Goal: Task Accomplishment & Management: Manage account settings

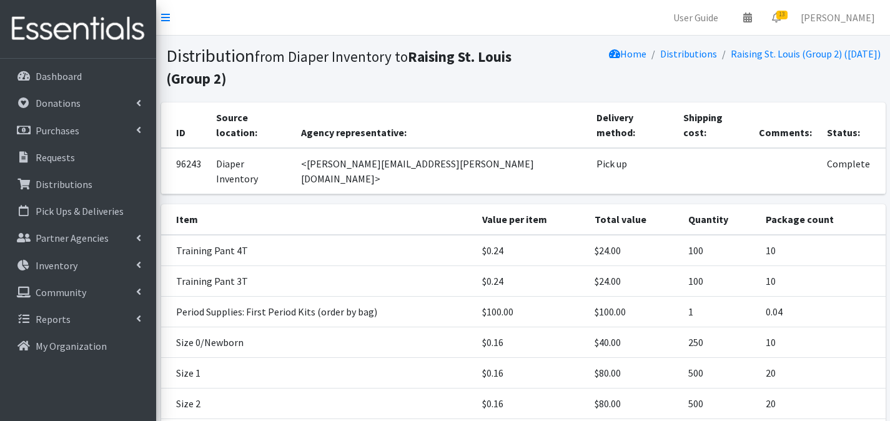
scroll to position [247, 0]
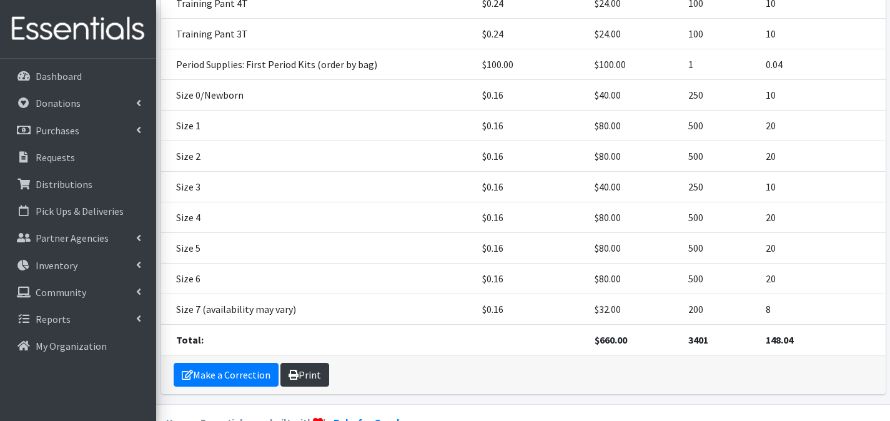
click at [315, 363] on link "Print" at bounding box center [305, 375] width 49 height 24
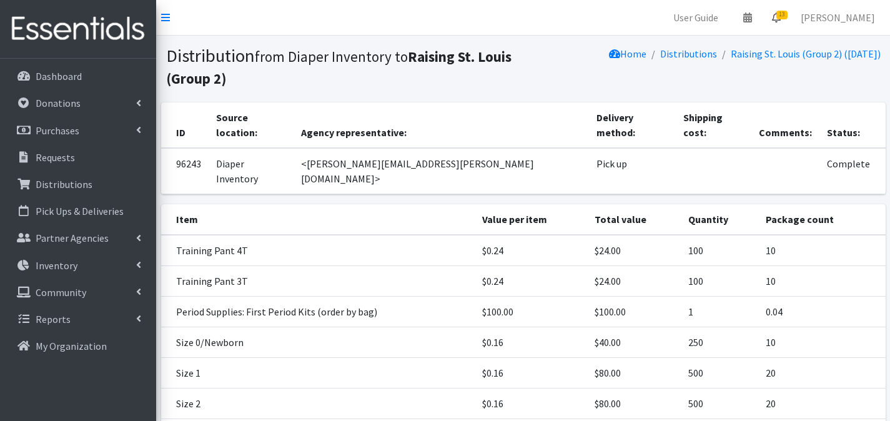
click at [788, 17] on span "13" at bounding box center [782, 15] width 11 height 9
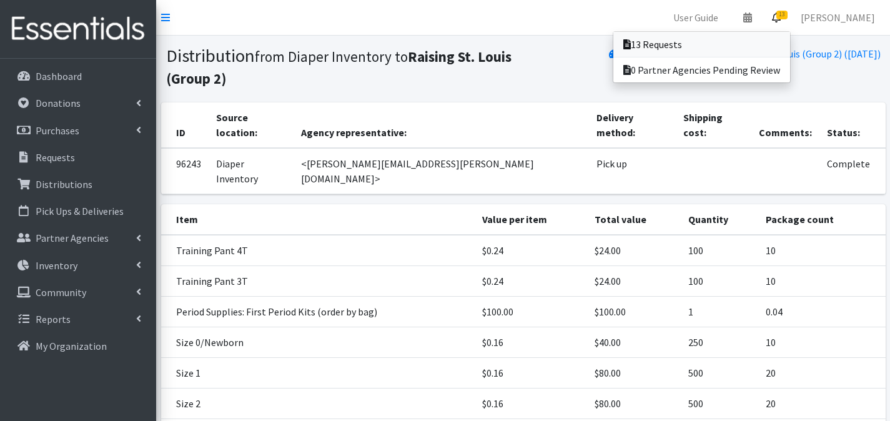
click at [780, 37] on link "13 Requests" at bounding box center [702, 44] width 177 height 25
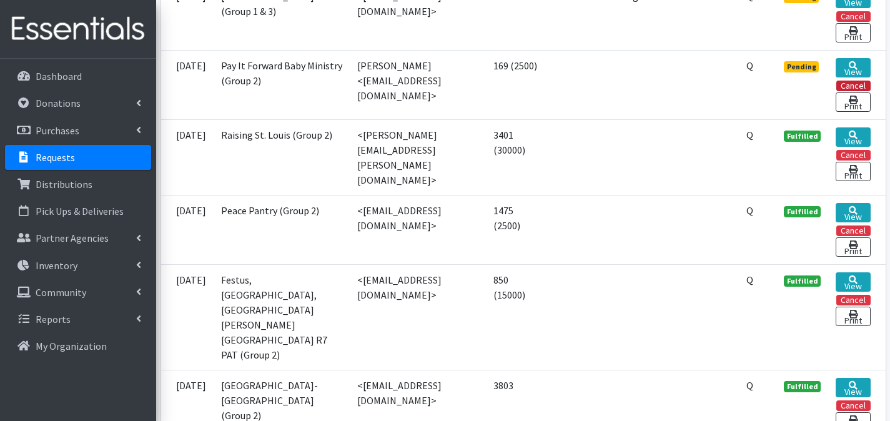
scroll to position [1170, 0]
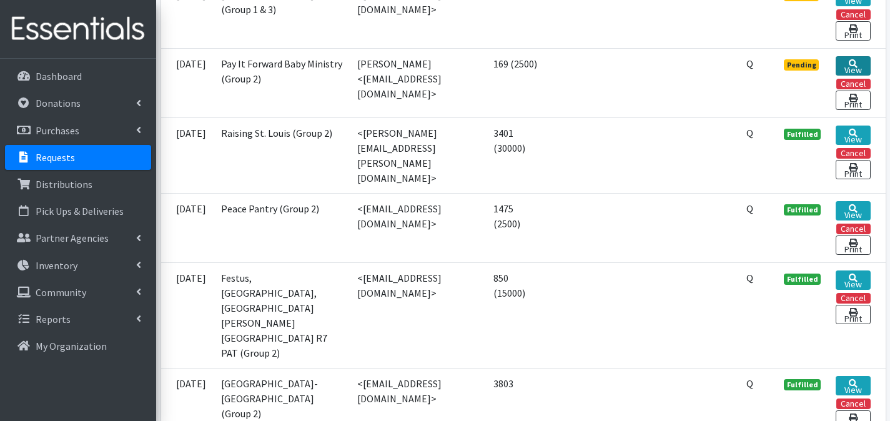
click at [850, 68] on icon at bounding box center [853, 63] width 9 height 9
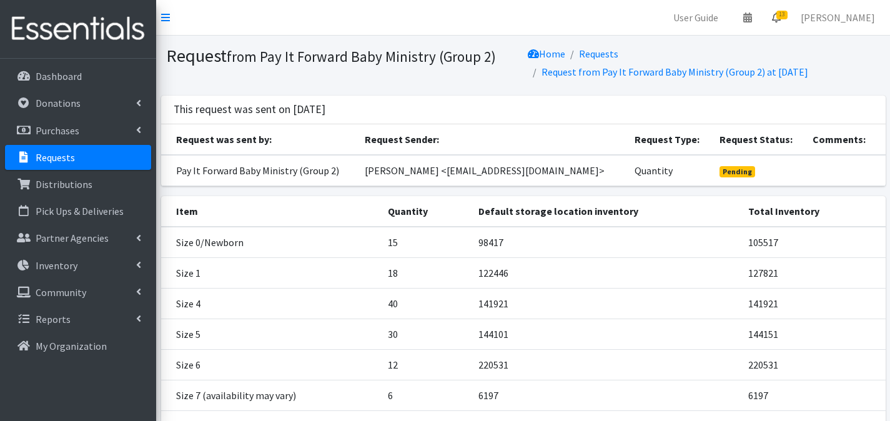
click at [781, 21] on icon at bounding box center [776, 17] width 9 height 10
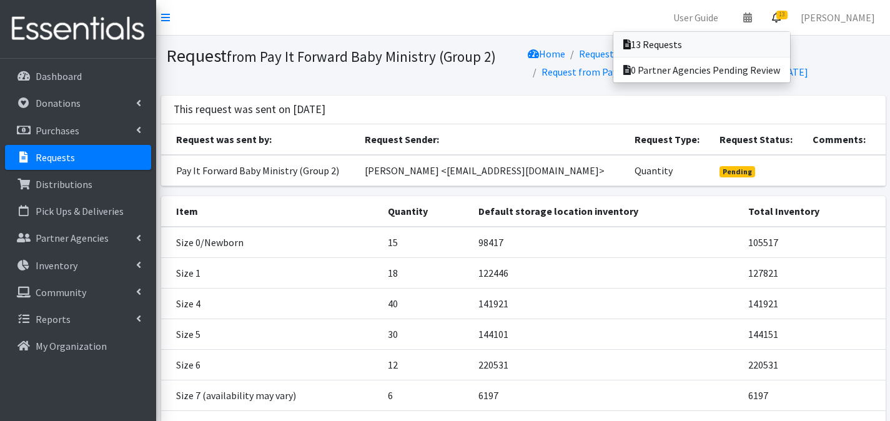
click at [778, 40] on link "13 Requests" at bounding box center [702, 44] width 177 height 25
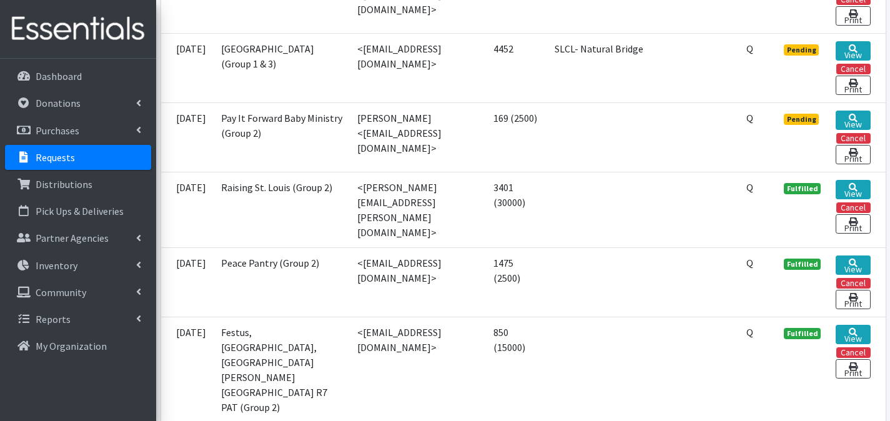
scroll to position [1170, 0]
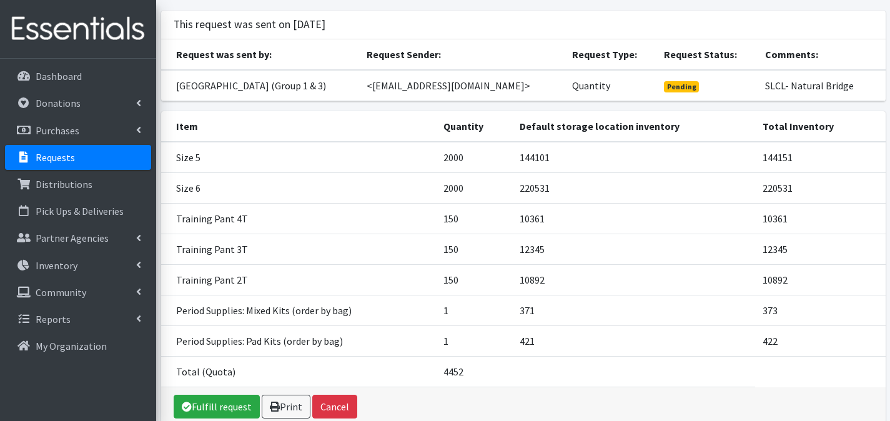
scroll to position [147, 0]
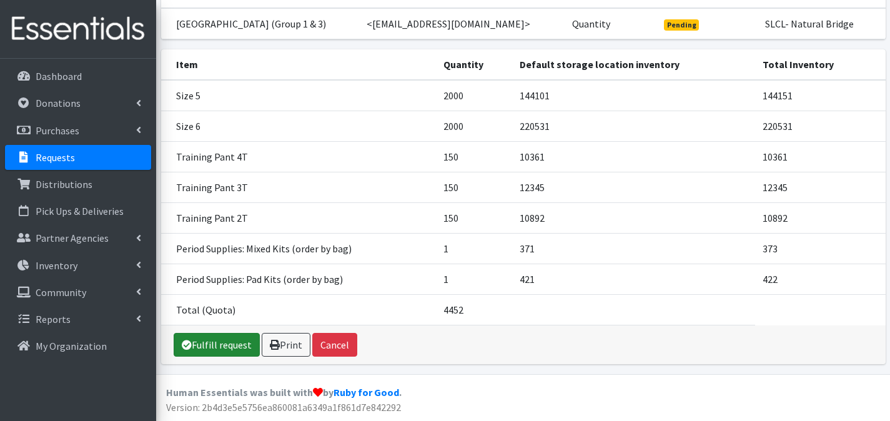
click at [239, 341] on link "Fulfill request" at bounding box center [217, 345] width 86 height 24
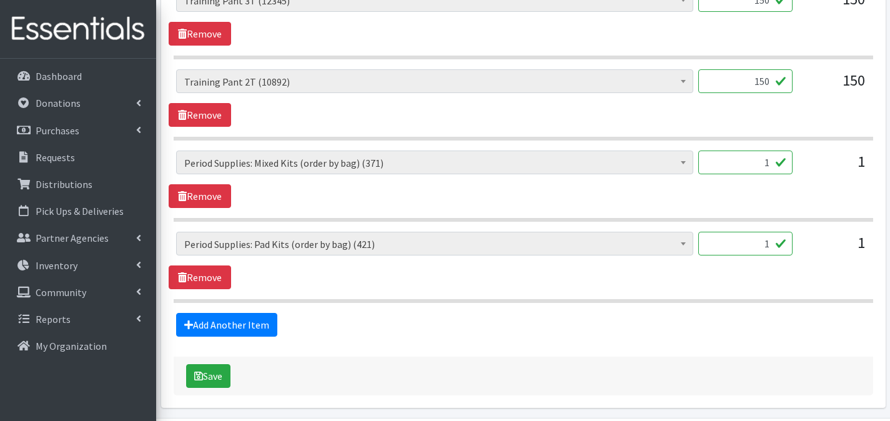
scroll to position [905, 0]
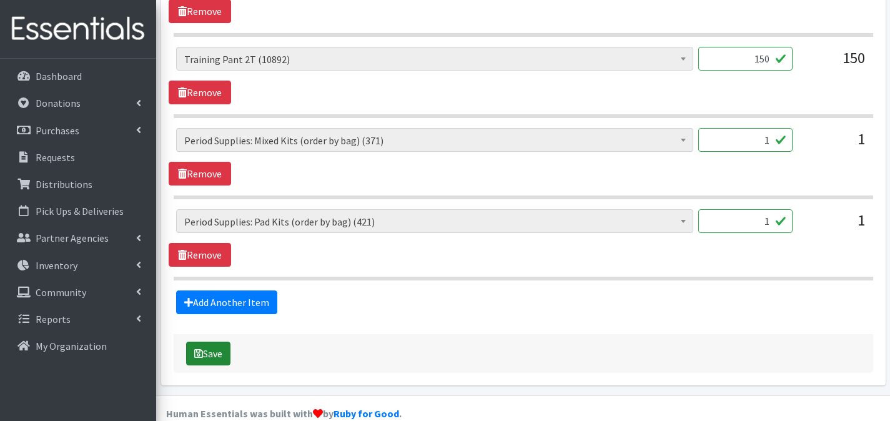
click at [198, 349] on icon "submit" at bounding box center [198, 354] width 9 height 10
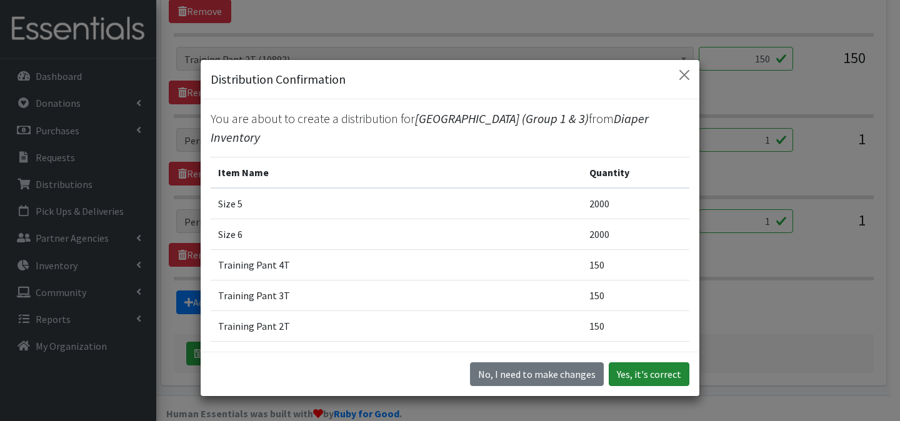
click at [654, 371] on button "Yes, it's correct" at bounding box center [649, 374] width 81 height 24
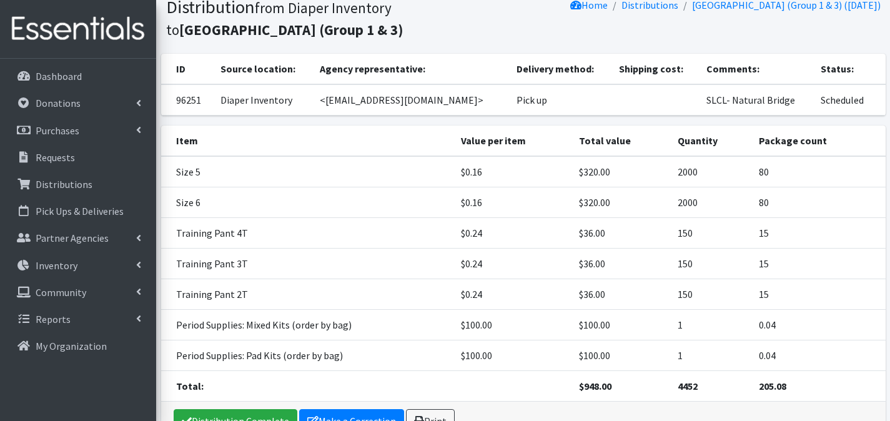
scroll to position [166, 0]
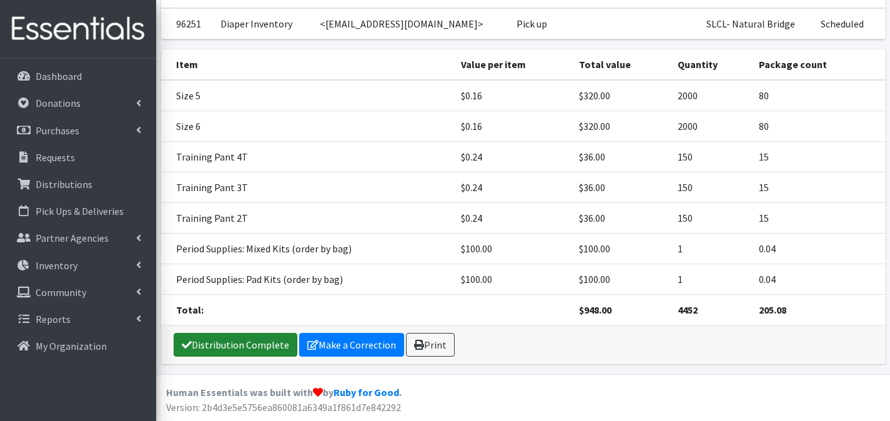
click at [279, 346] on link "Distribution Complete" at bounding box center [236, 345] width 124 height 24
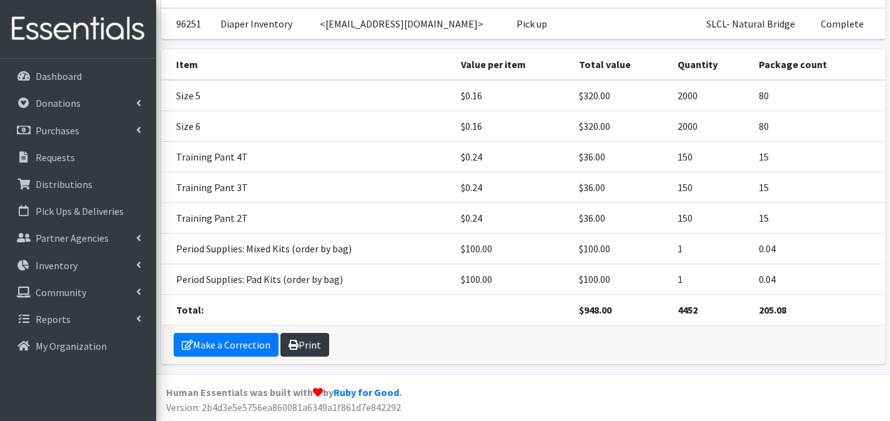
click at [313, 344] on link "Print" at bounding box center [305, 345] width 49 height 24
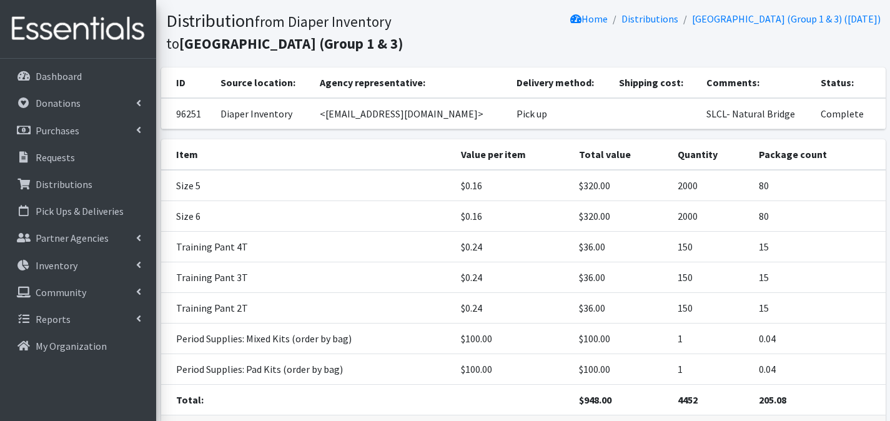
scroll to position [0, 0]
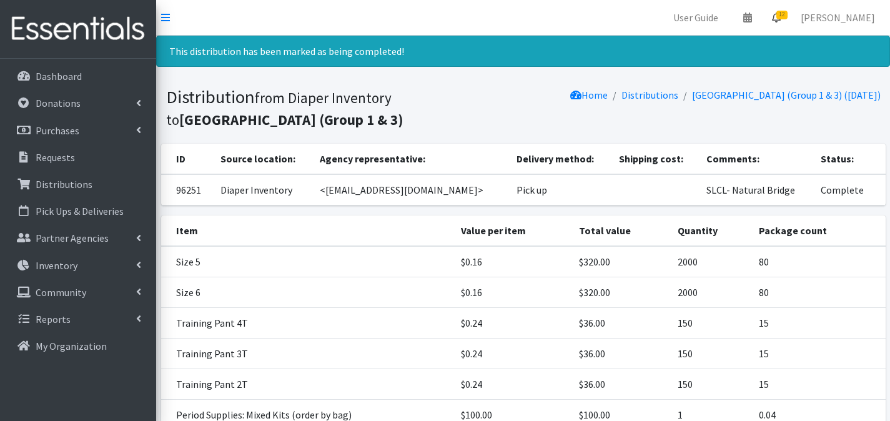
click at [781, 19] on icon at bounding box center [776, 17] width 9 height 10
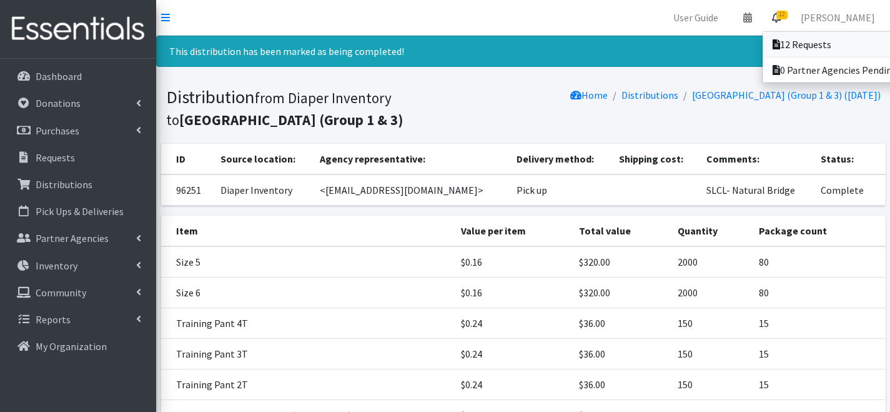
click at [777, 37] on link "12 Requests" at bounding box center [850, 44] width 174 height 25
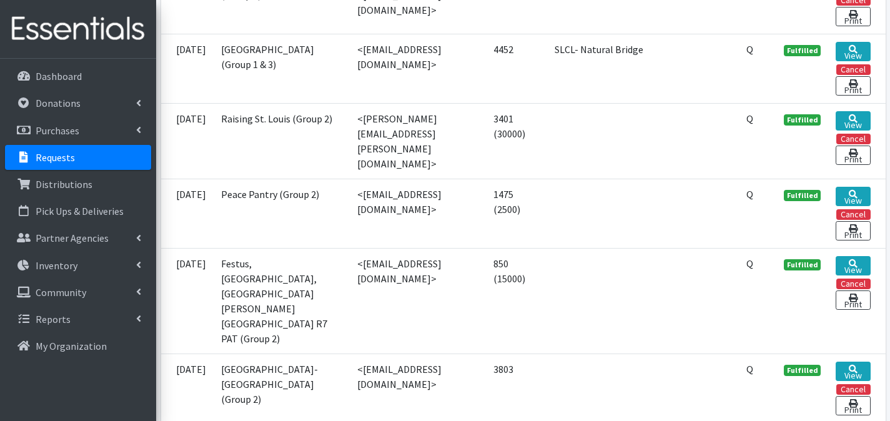
scroll to position [1042, 0]
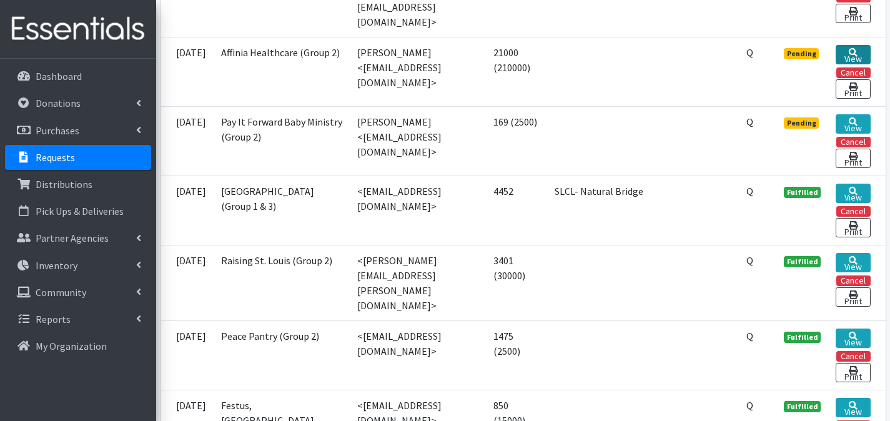
click at [851, 64] on link "View" at bounding box center [853, 54] width 34 height 19
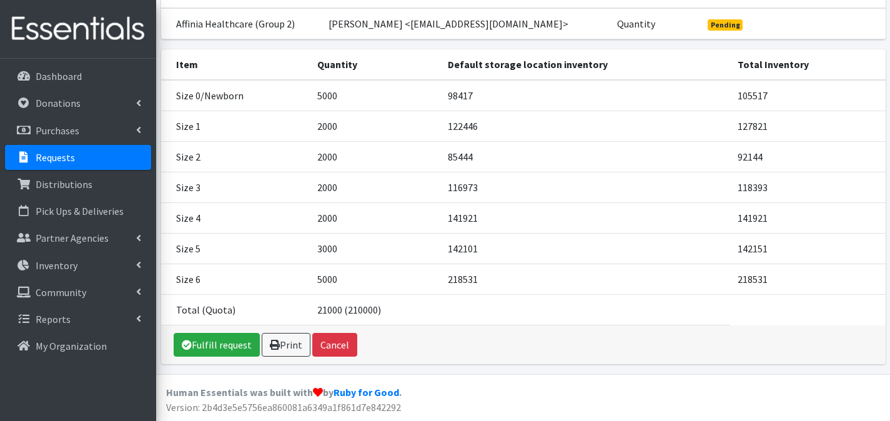
scroll to position [119, 0]
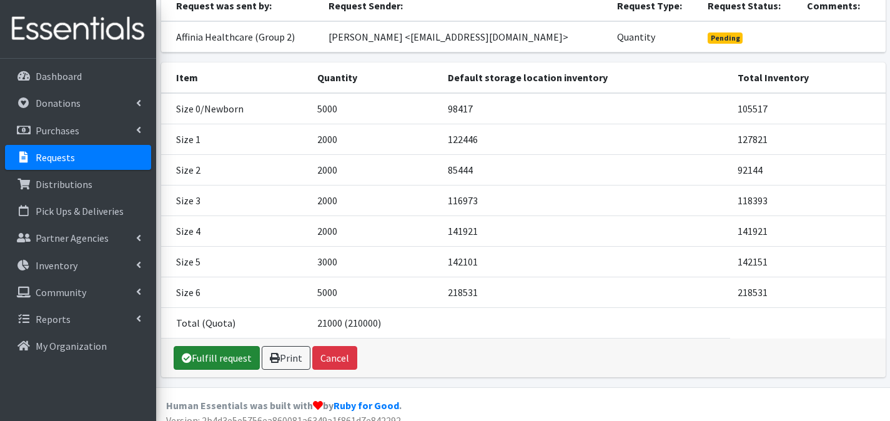
click at [230, 365] on link "Fulfill request" at bounding box center [217, 358] width 86 height 24
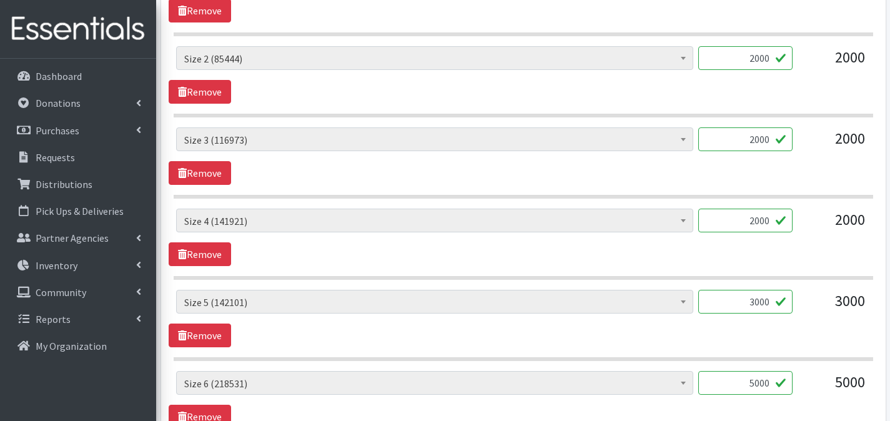
scroll to position [905, 0]
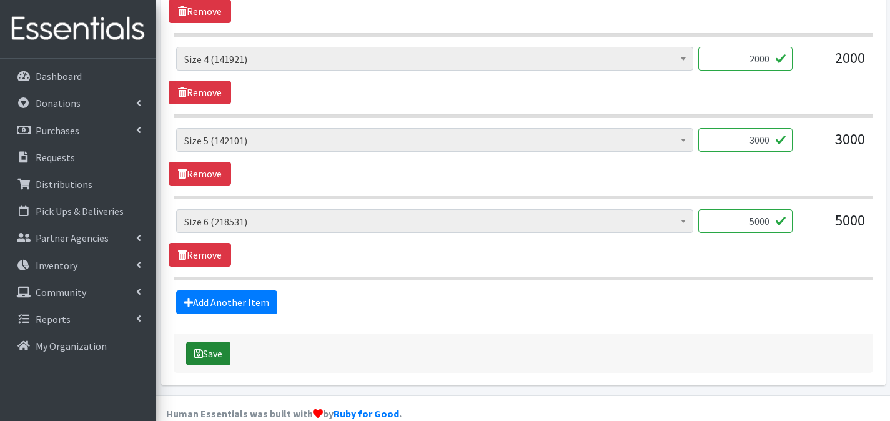
click at [216, 342] on button "Save" at bounding box center [208, 354] width 44 height 24
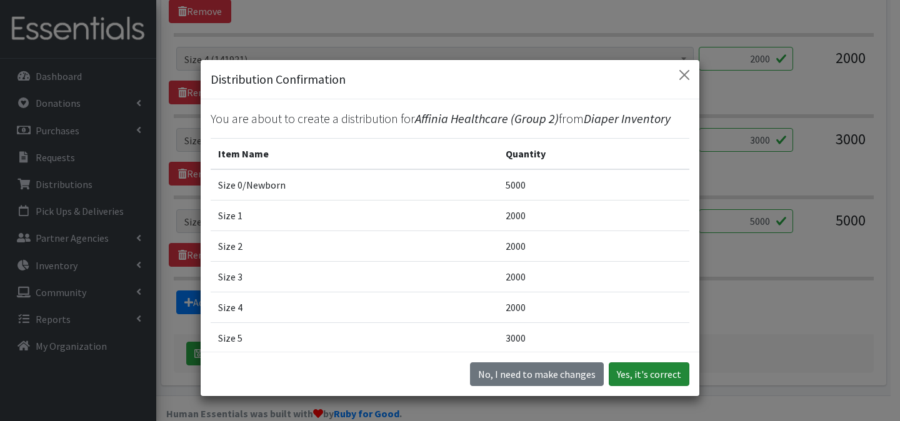
click at [627, 368] on button "Yes, it's correct" at bounding box center [649, 374] width 81 height 24
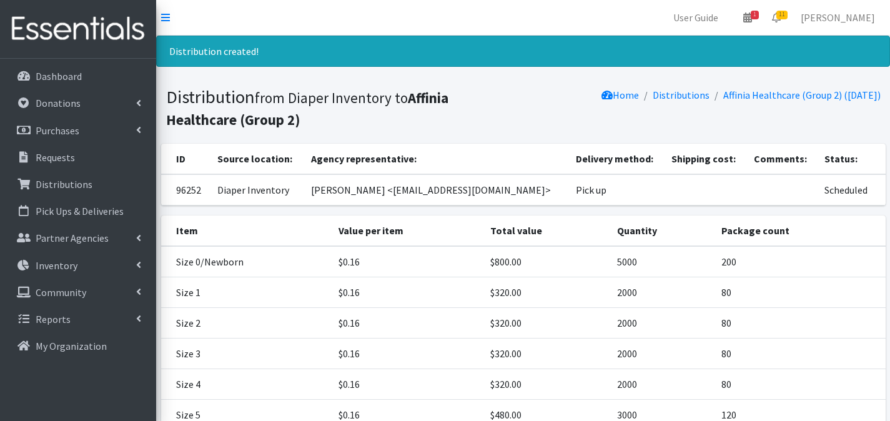
scroll to position [166, 0]
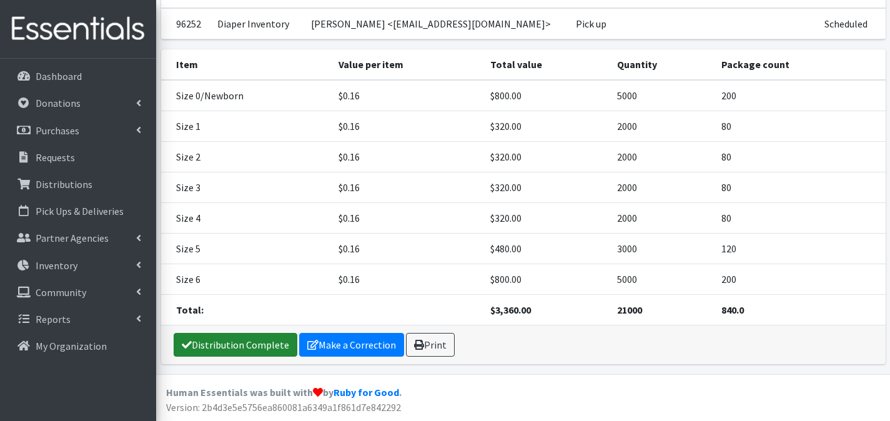
click at [252, 348] on link "Distribution Complete" at bounding box center [236, 345] width 124 height 24
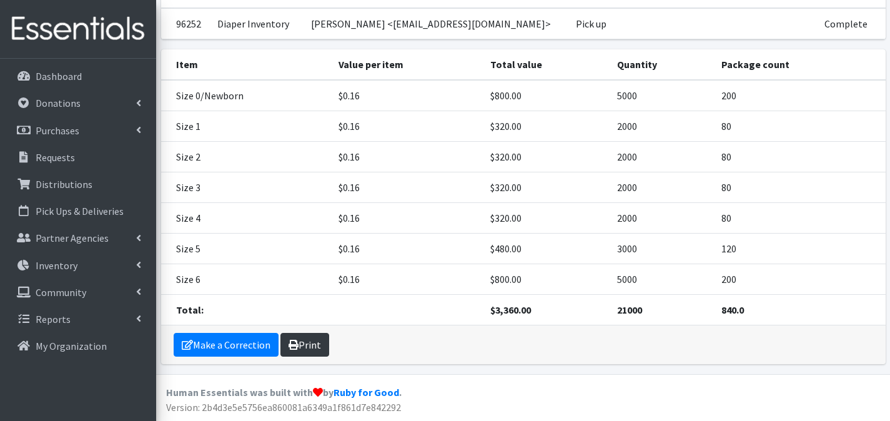
click at [318, 347] on link "Print" at bounding box center [305, 345] width 49 height 24
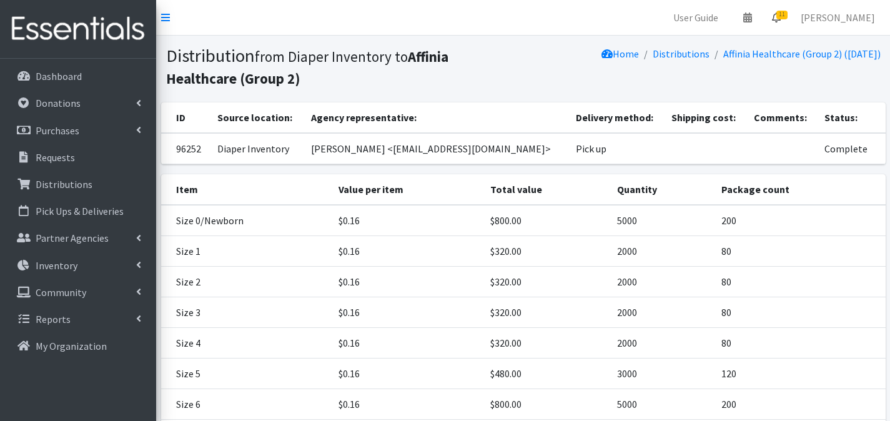
click at [788, 17] on span "11" at bounding box center [782, 15] width 11 height 9
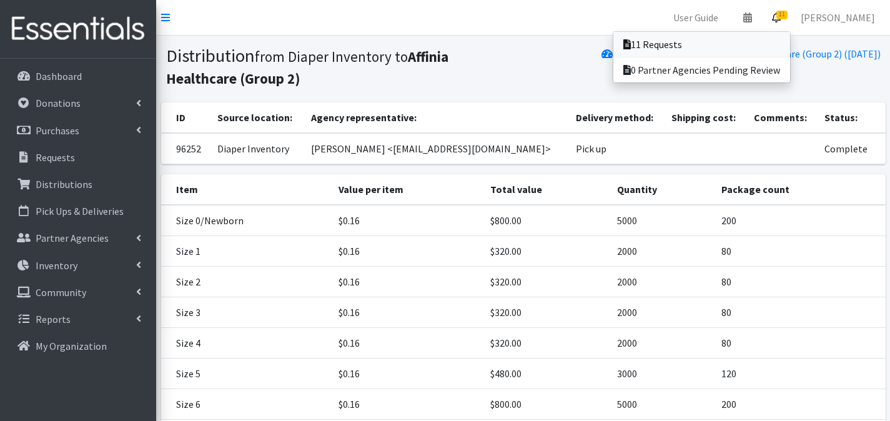
click at [783, 39] on link "11 Requests" at bounding box center [702, 44] width 177 height 25
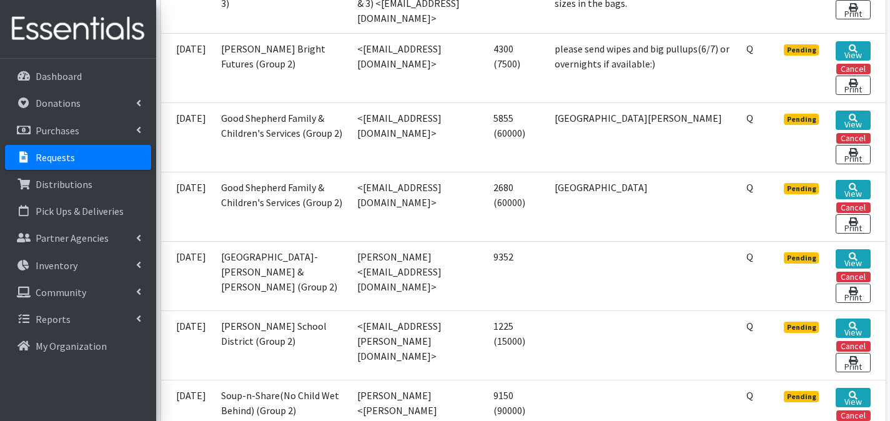
scroll to position [952, 0]
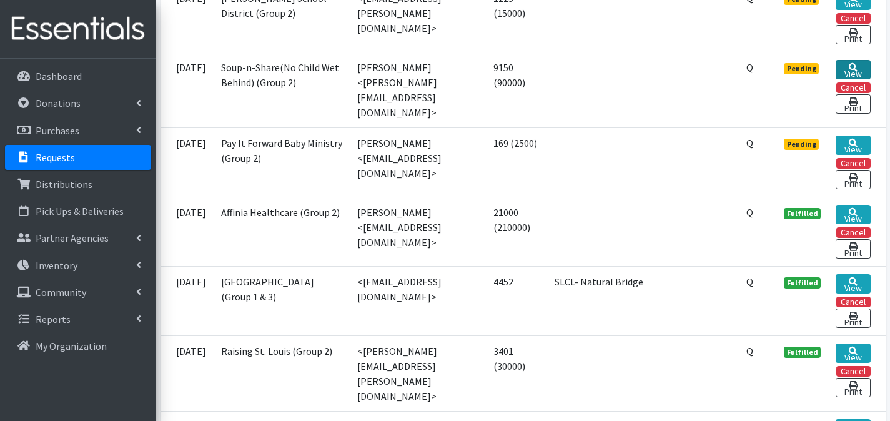
click at [856, 79] on link "View" at bounding box center [853, 69] width 34 height 19
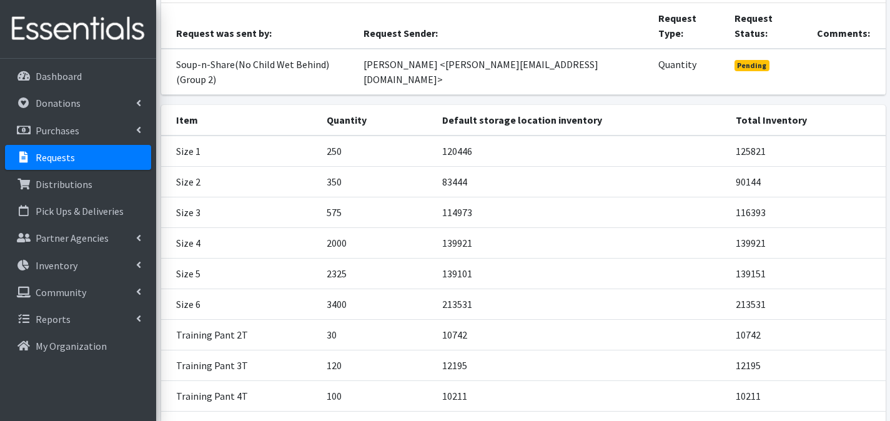
scroll to position [215, 0]
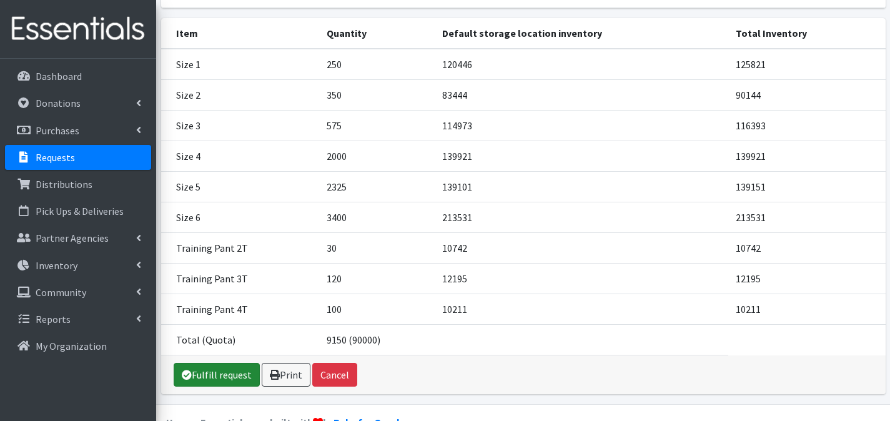
click at [199, 363] on link "Fulfill request" at bounding box center [217, 375] width 86 height 24
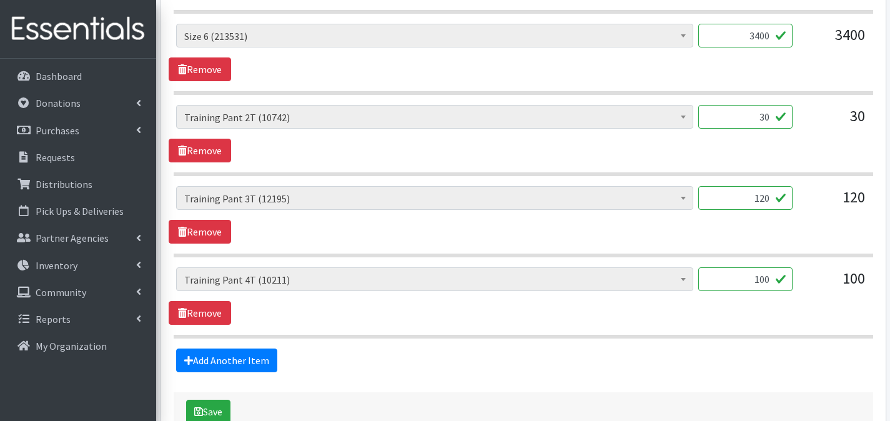
scroll to position [1067, 0]
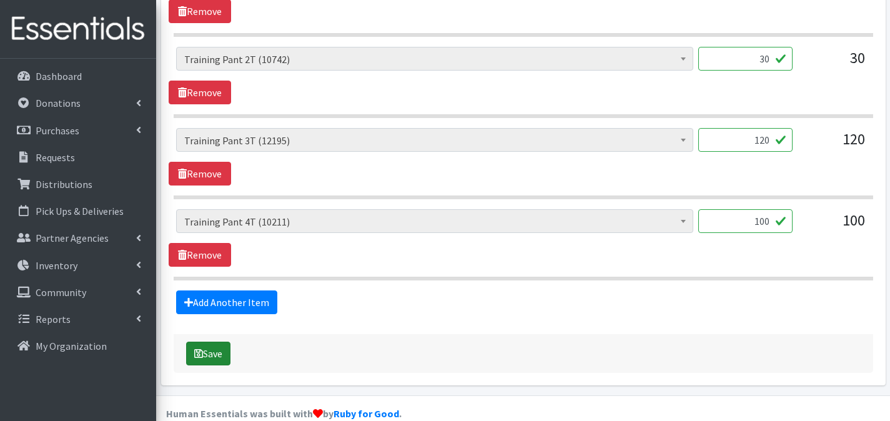
click at [214, 342] on button "Save" at bounding box center [208, 354] width 44 height 24
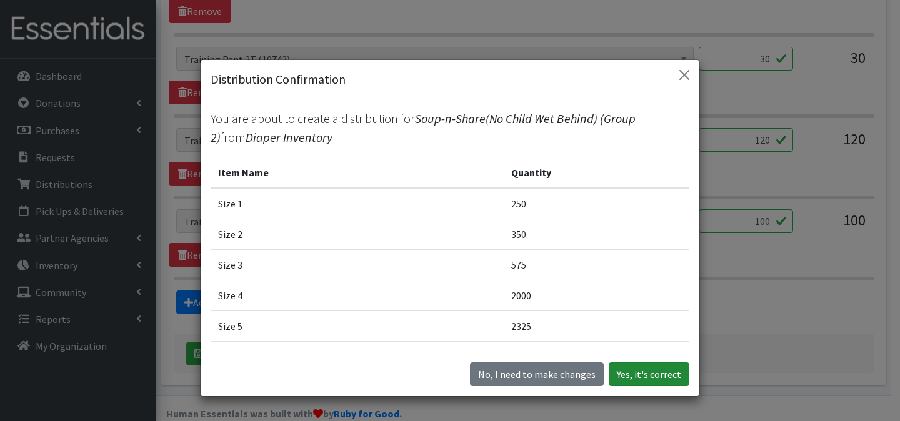
click at [643, 377] on button "Yes, it's correct" at bounding box center [649, 374] width 81 height 24
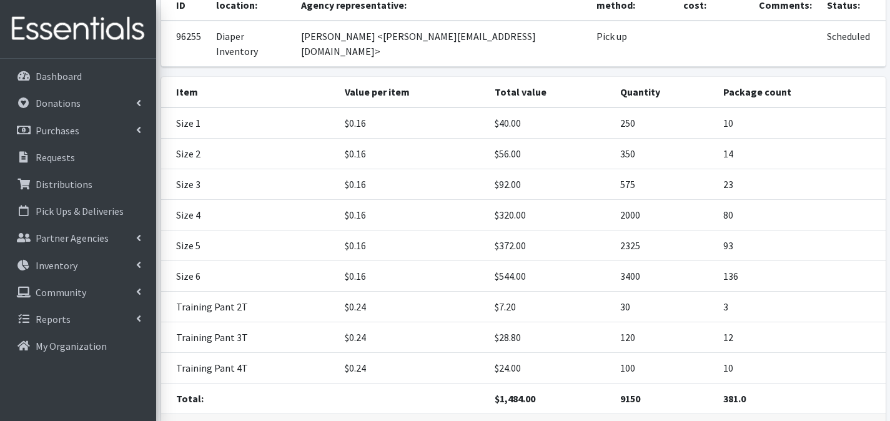
scroll to position [227, 0]
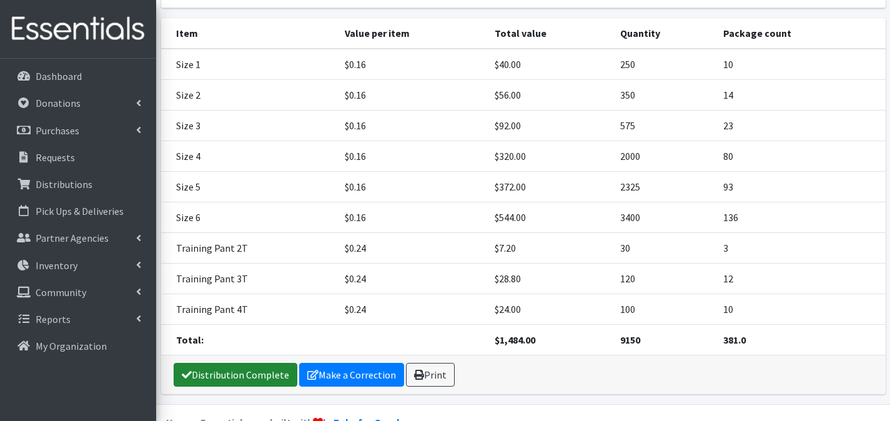
click at [263, 363] on link "Distribution Complete" at bounding box center [236, 375] width 124 height 24
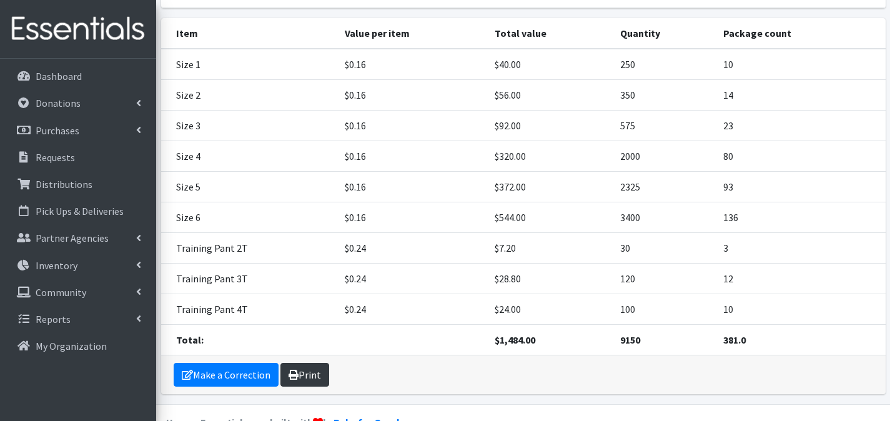
click at [306, 363] on link "Print" at bounding box center [305, 375] width 49 height 24
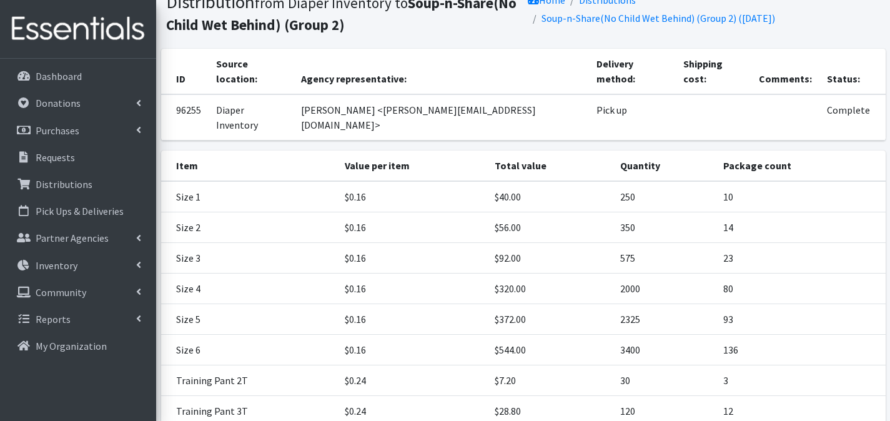
scroll to position [0, 0]
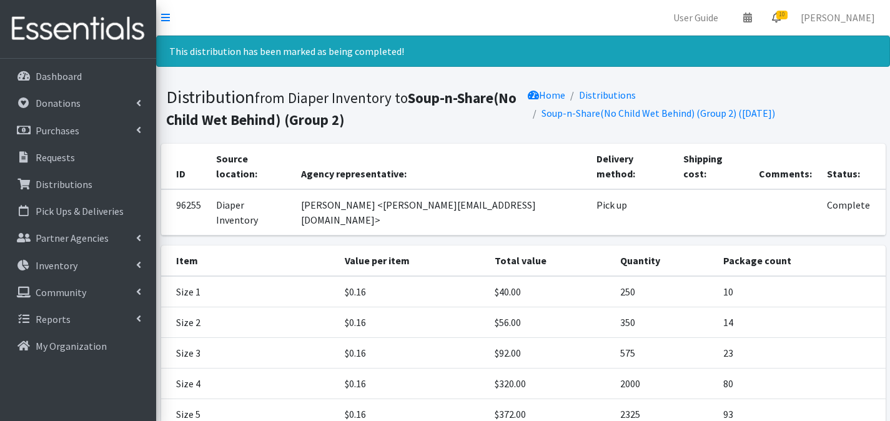
click at [781, 17] on icon at bounding box center [776, 17] width 9 height 10
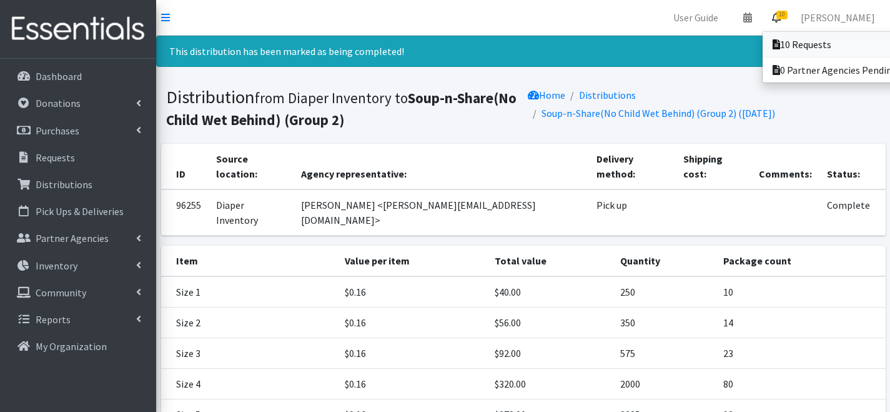
click at [779, 46] on link "10 Requests" at bounding box center [850, 44] width 174 height 25
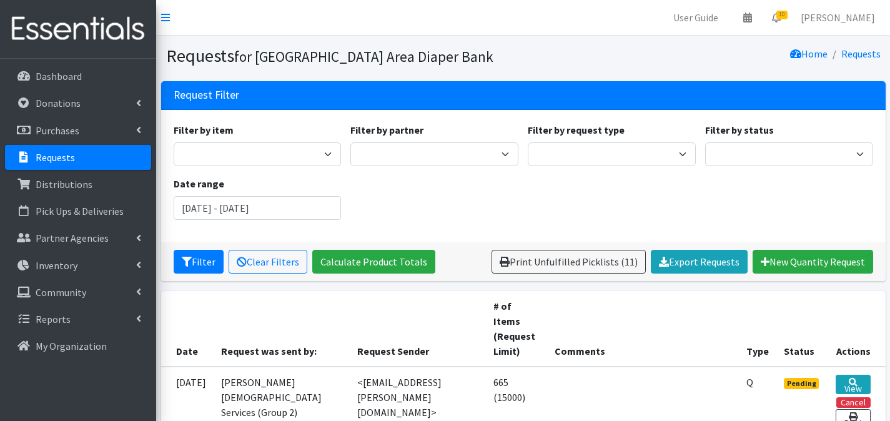
scroll to position [787, 0]
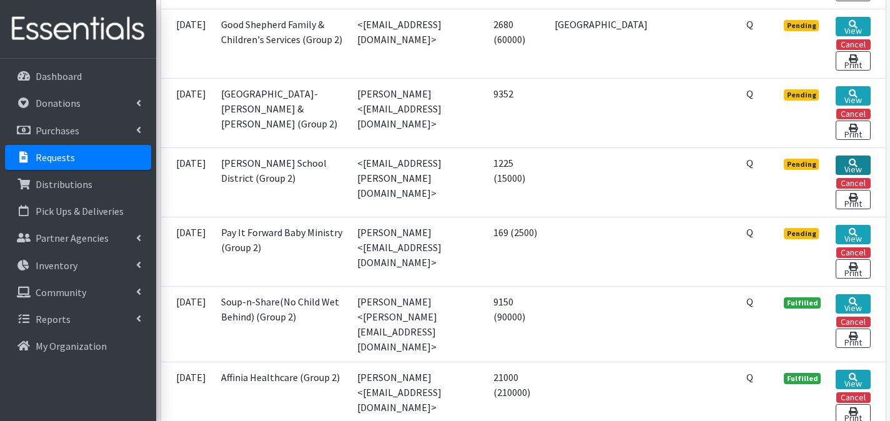
click at [855, 167] on icon at bounding box center [853, 163] width 9 height 9
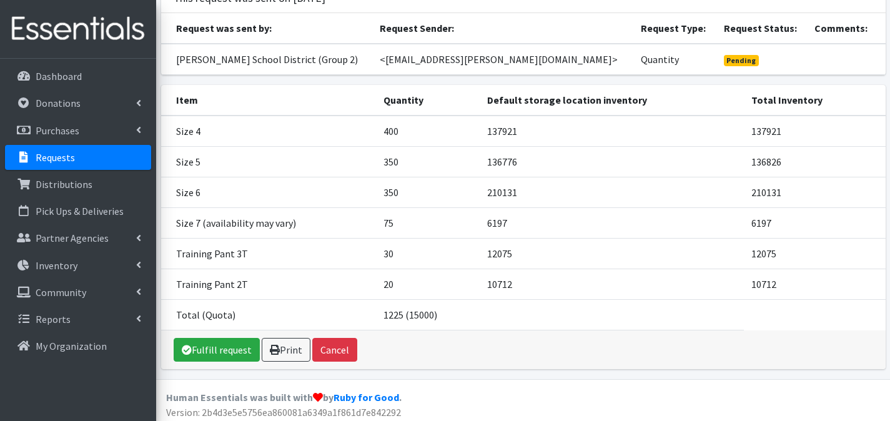
scroll to position [116, 0]
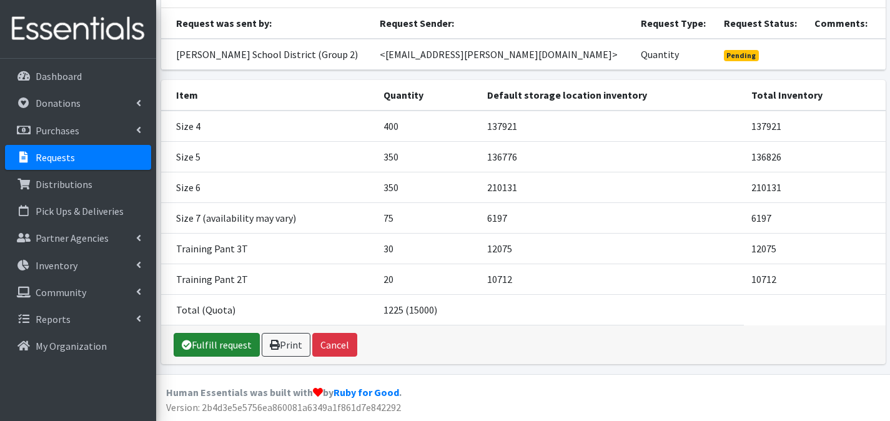
click at [219, 344] on link "Fulfill request" at bounding box center [217, 345] width 86 height 24
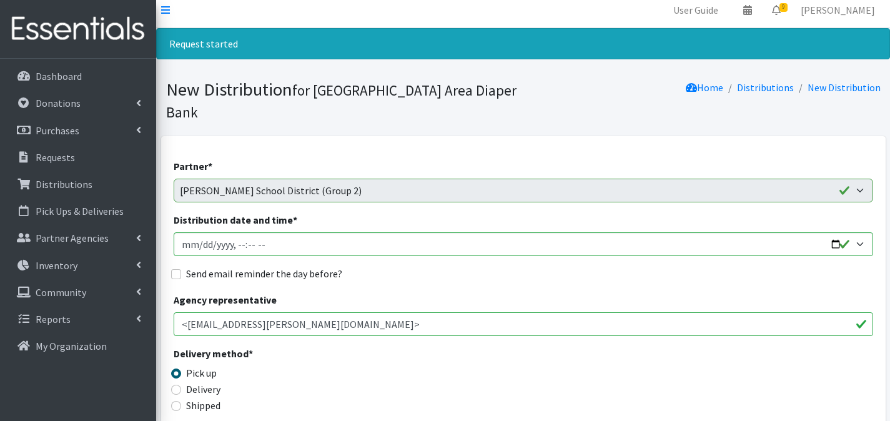
scroll to position [824, 0]
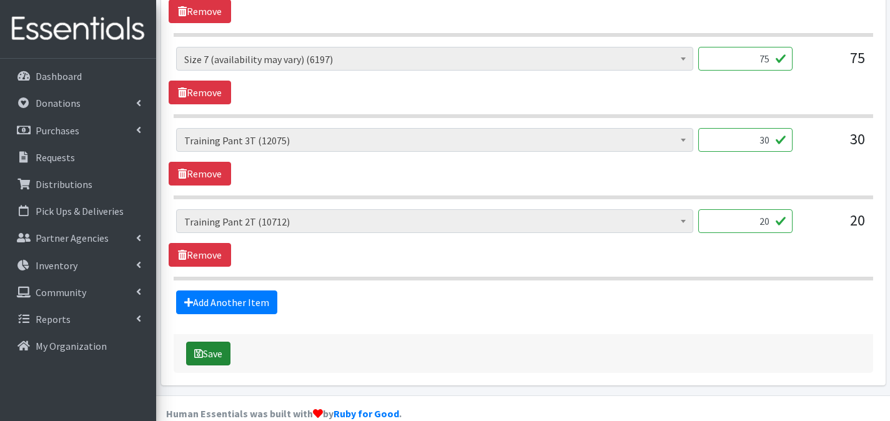
click at [214, 342] on button "Save" at bounding box center [208, 354] width 44 height 24
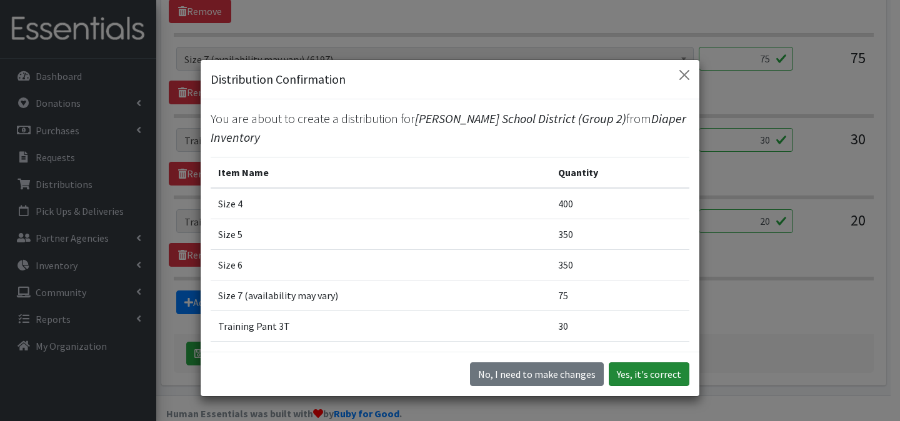
click at [629, 364] on button "Yes, it's correct" at bounding box center [649, 374] width 81 height 24
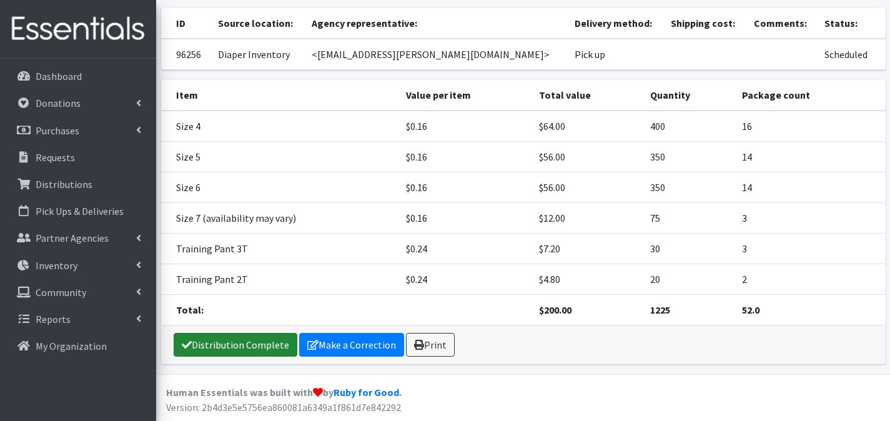
click at [263, 339] on link "Distribution Complete" at bounding box center [236, 345] width 124 height 24
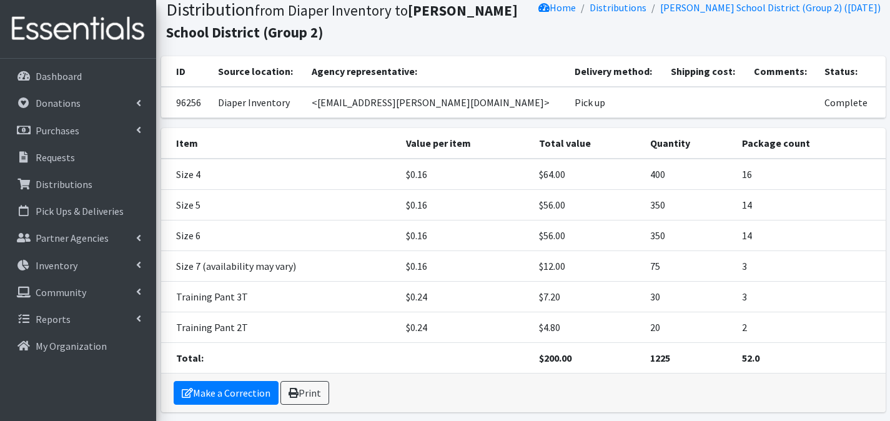
scroll to position [136, 0]
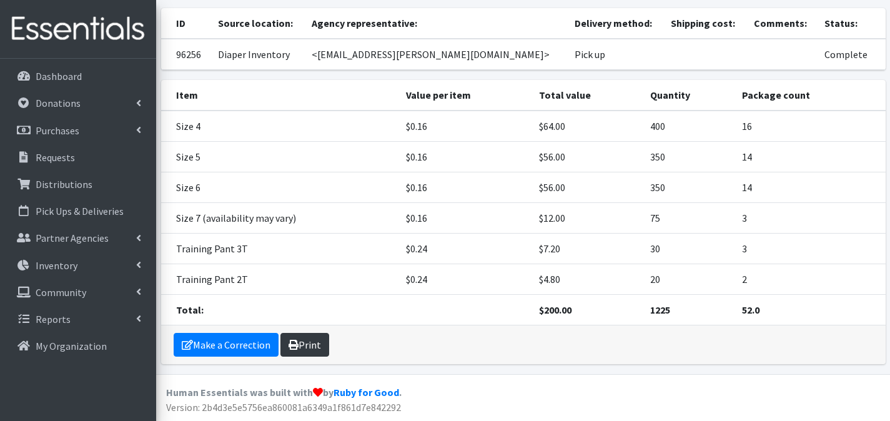
click at [309, 344] on link "Print" at bounding box center [305, 345] width 49 height 24
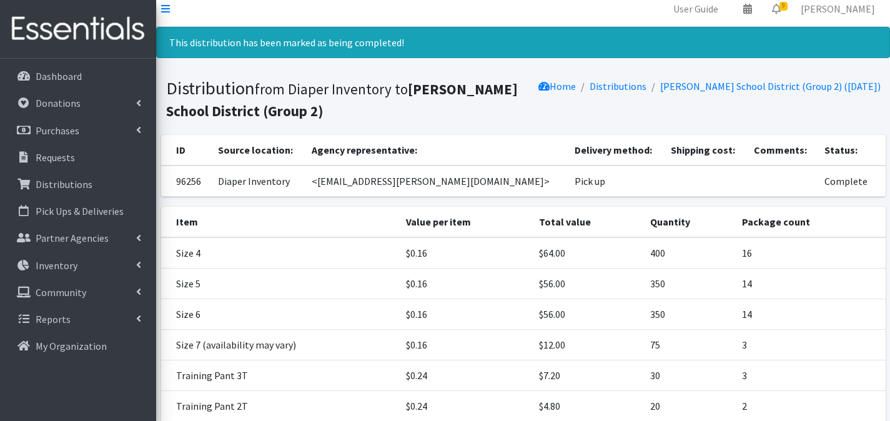
scroll to position [0, 0]
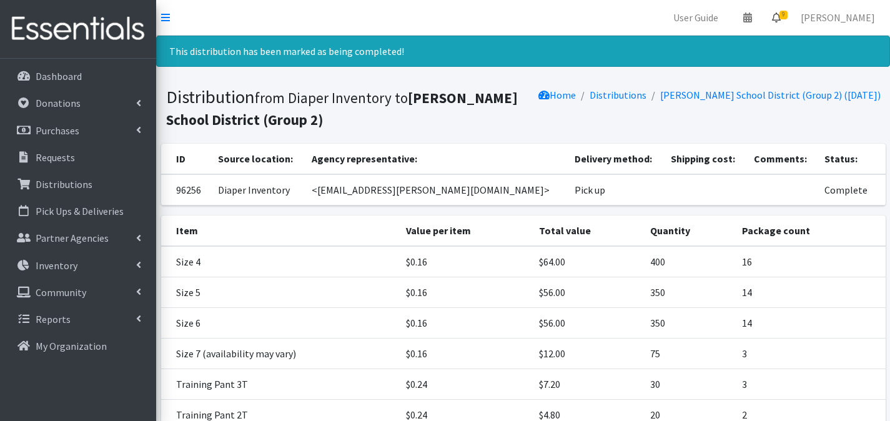
click at [787, 8] on link "9" at bounding box center [776, 17] width 29 height 25
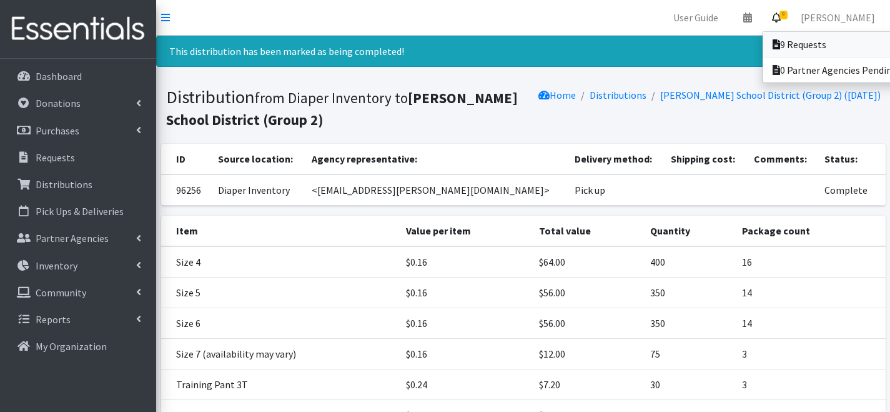
click at [780, 41] on icon at bounding box center [776, 44] width 7 height 10
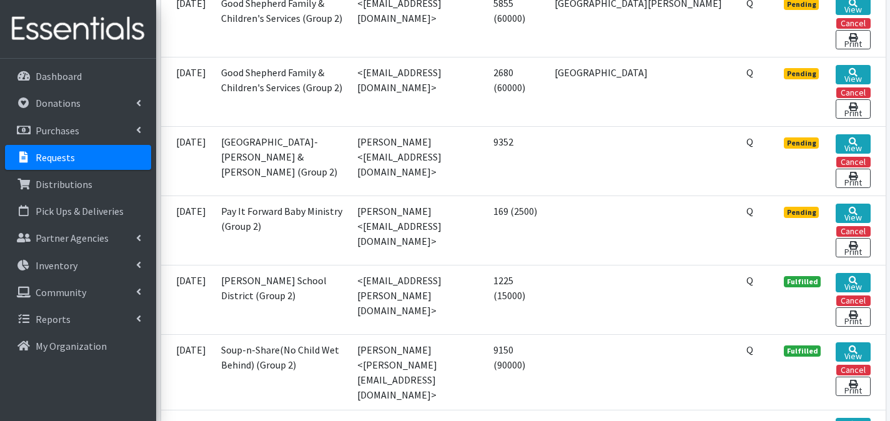
scroll to position [737, 0]
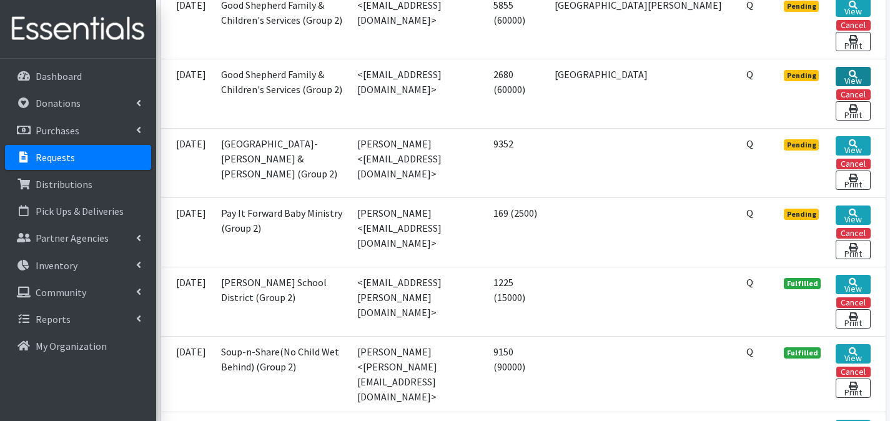
click at [844, 86] on link "View" at bounding box center [853, 76] width 34 height 19
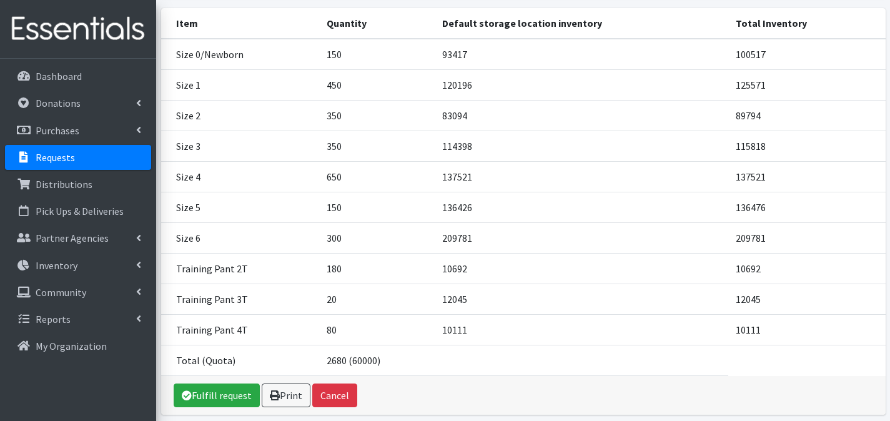
scroll to position [197, 0]
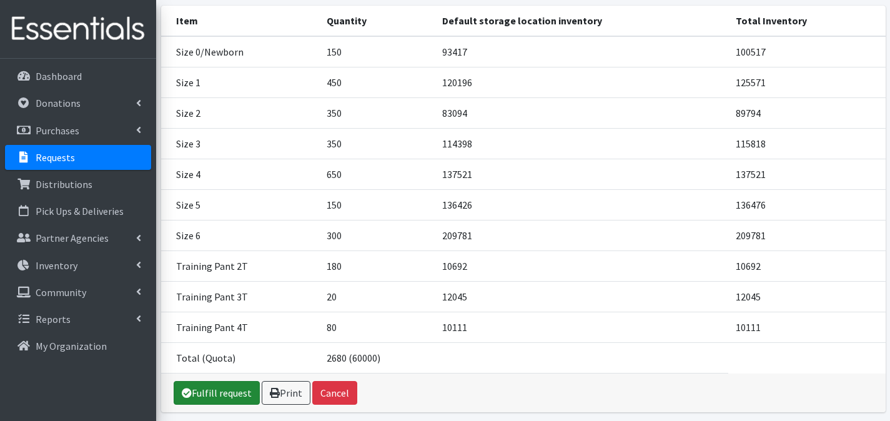
click at [216, 405] on link "Fulfill request" at bounding box center [217, 393] width 86 height 24
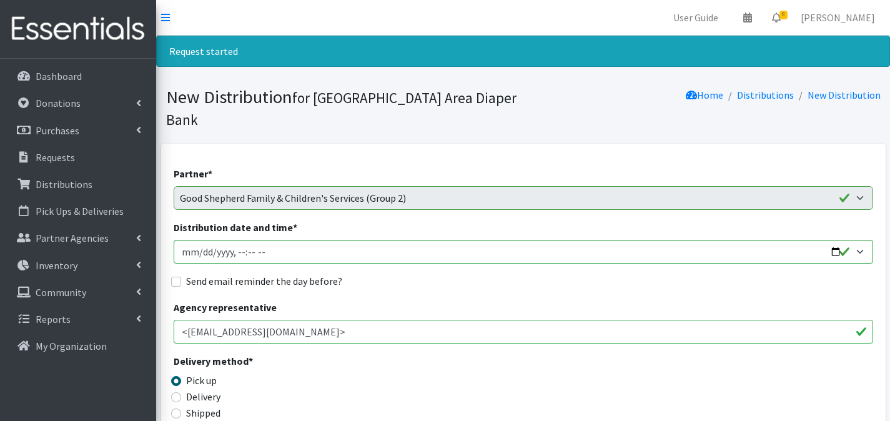
scroll to position [1149, 0]
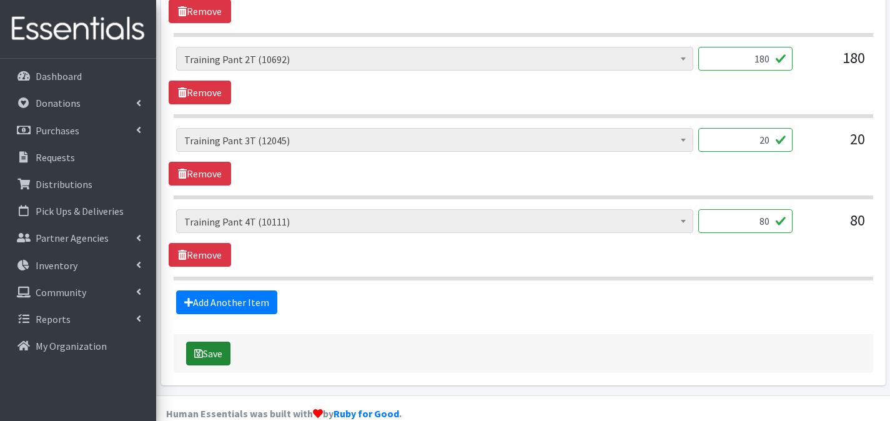
click at [210, 342] on button "Save" at bounding box center [208, 354] width 44 height 24
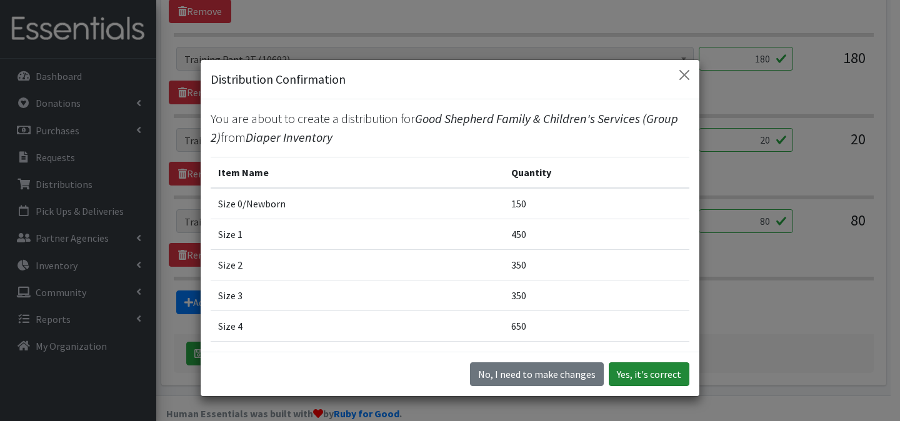
click at [666, 369] on button "Yes, it's correct" at bounding box center [649, 374] width 81 height 24
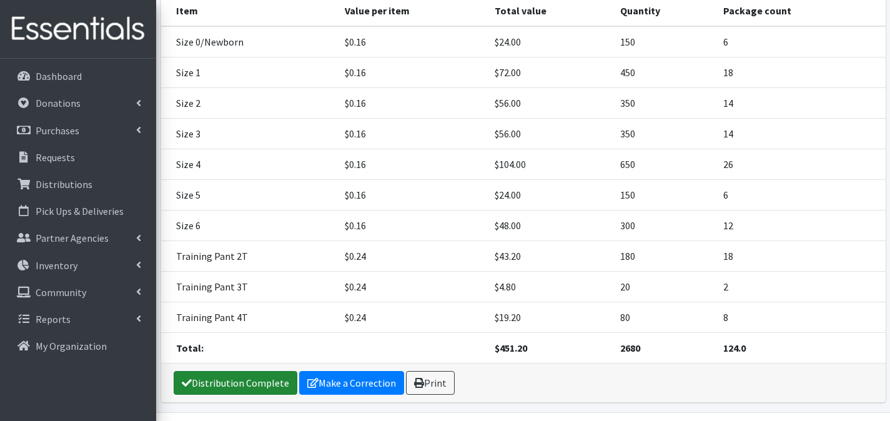
scroll to position [258, 0]
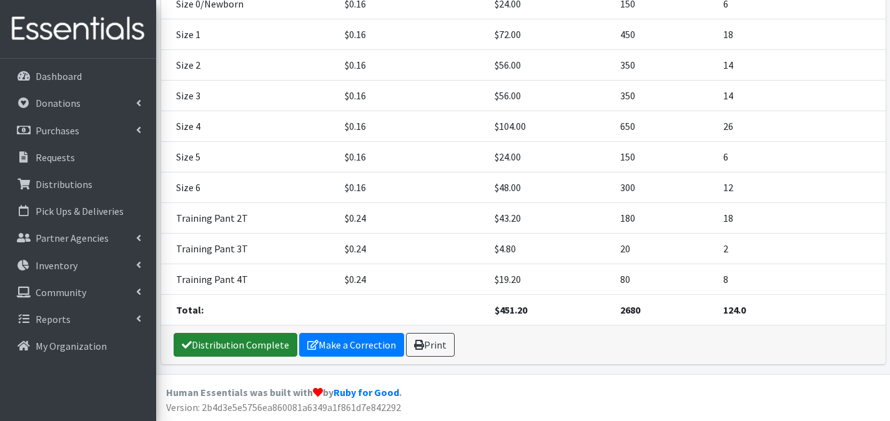
click at [207, 339] on link "Distribution Complete" at bounding box center [236, 345] width 124 height 24
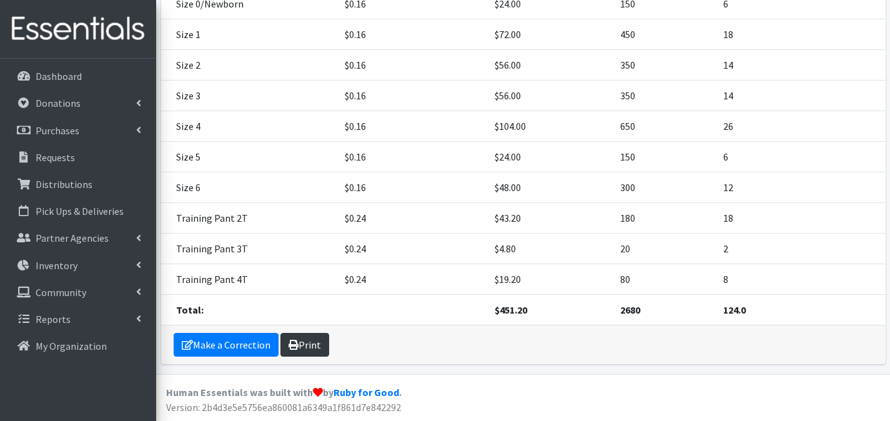
click at [294, 345] on icon at bounding box center [294, 345] width 10 height 10
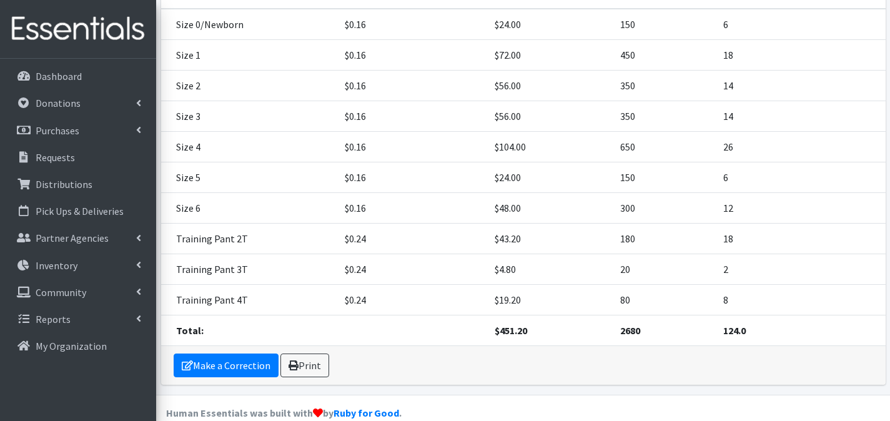
scroll to position [235, 0]
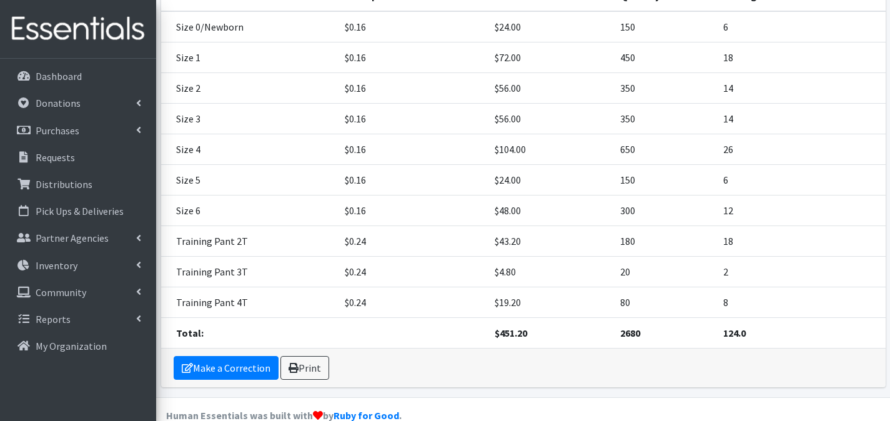
click at [890, 409] on html "User Guide 0 Pick-ups remaining this week View Calendar 8 8 Requests 0 Partner …" at bounding box center [445, 104] width 890 height 679
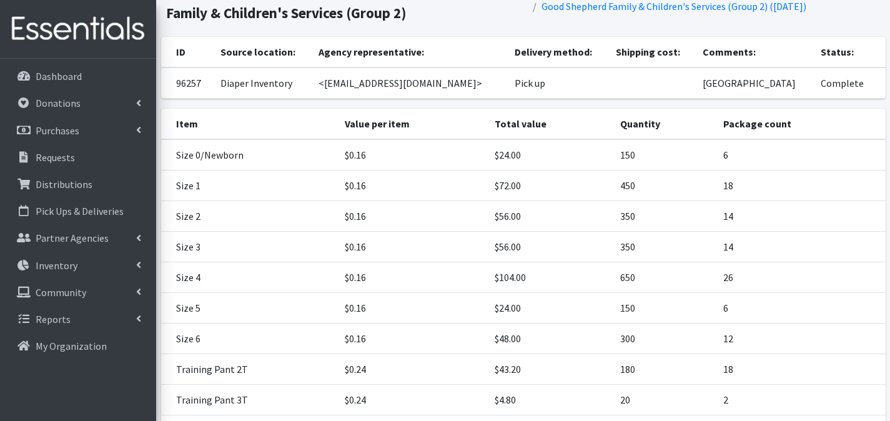
scroll to position [0, 0]
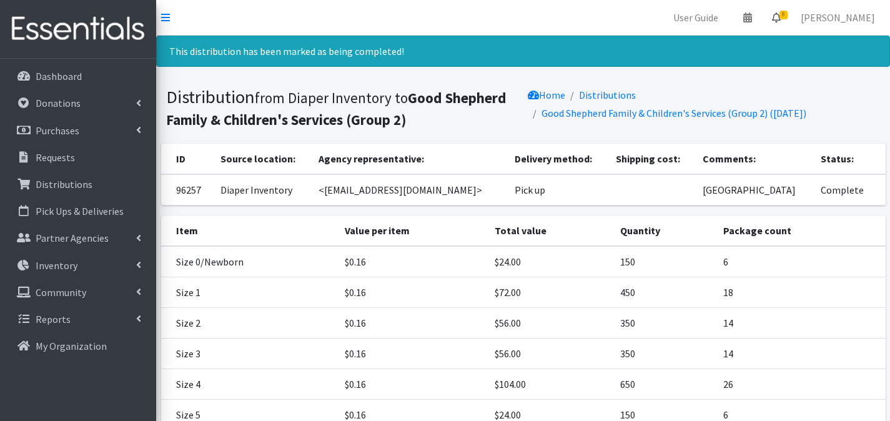
click at [781, 16] on icon at bounding box center [776, 17] width 9 height 10
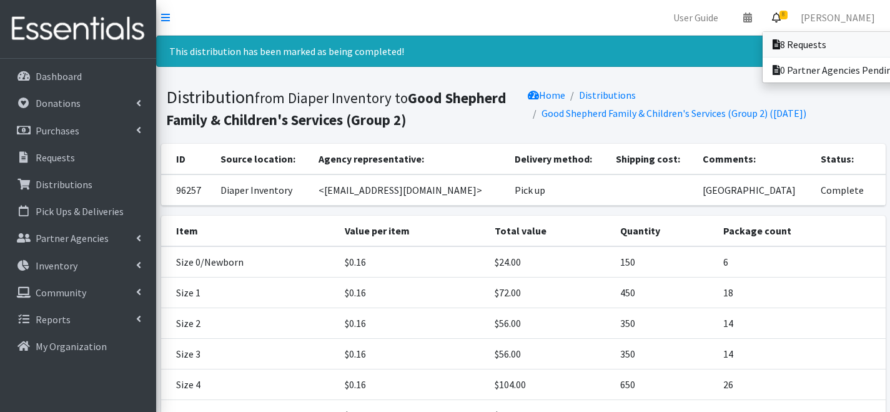
click at [780, 42] on icon at bounding box center [776, 44] width 7 height 10
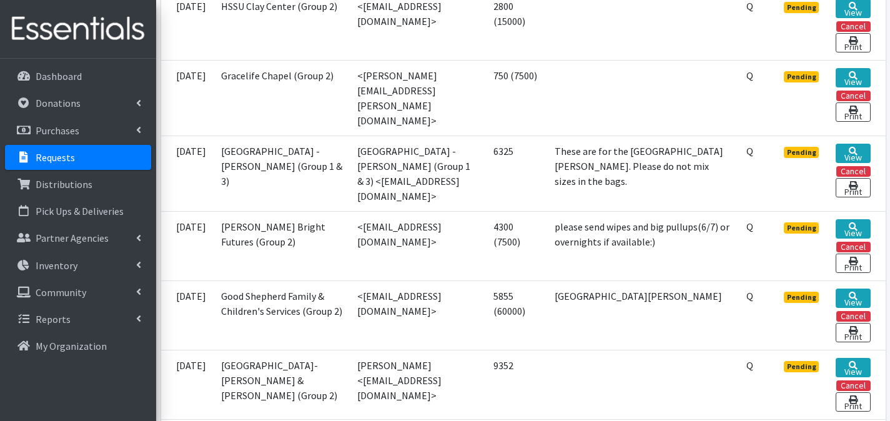
scroll to position [443, 0]
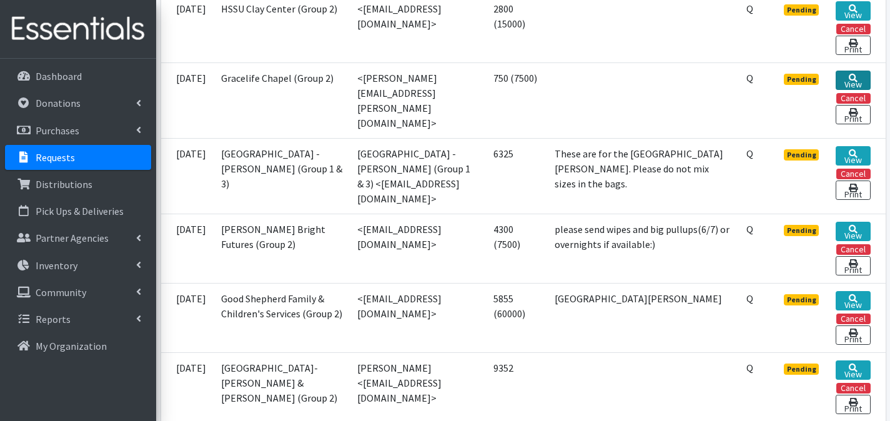
click at [862, 83] on link "View" at bounding box center [853, 80] width 34 height 19
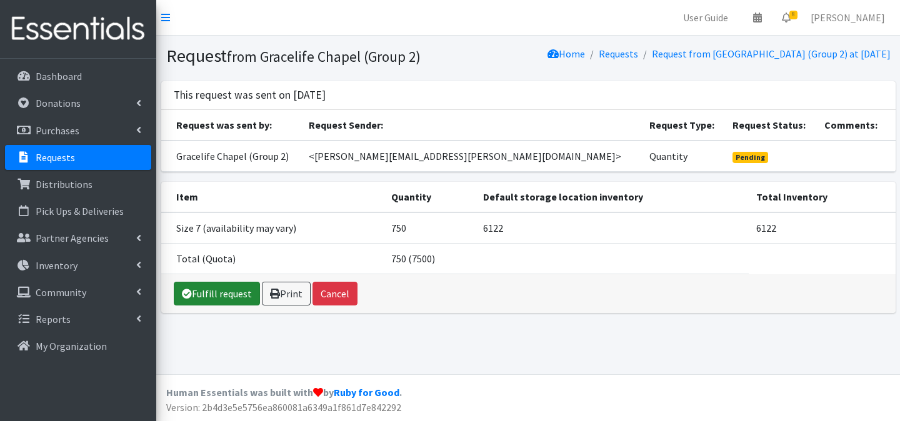
click at [227, 285] on link "Fulfill request" at bounding box center [217, 294] width 86 height 24
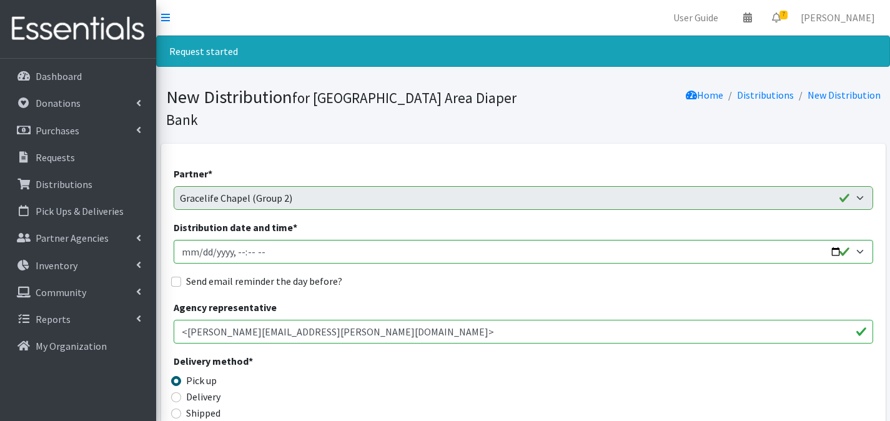
scroll to position [417, 0]
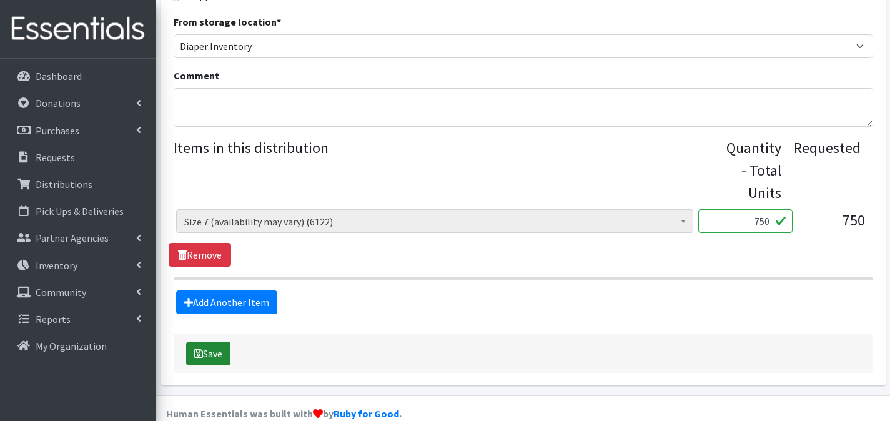
click at [226, 342] on button "Save" at bounding box center [208, 354] width 44 height 24
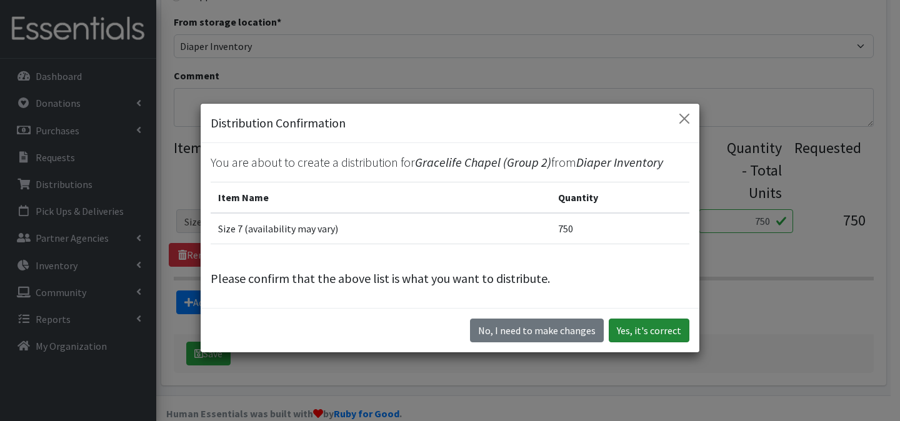
click at [641, 327] on button "Yes, it's correct" at bounding box center [649, 331] width 81 height 24
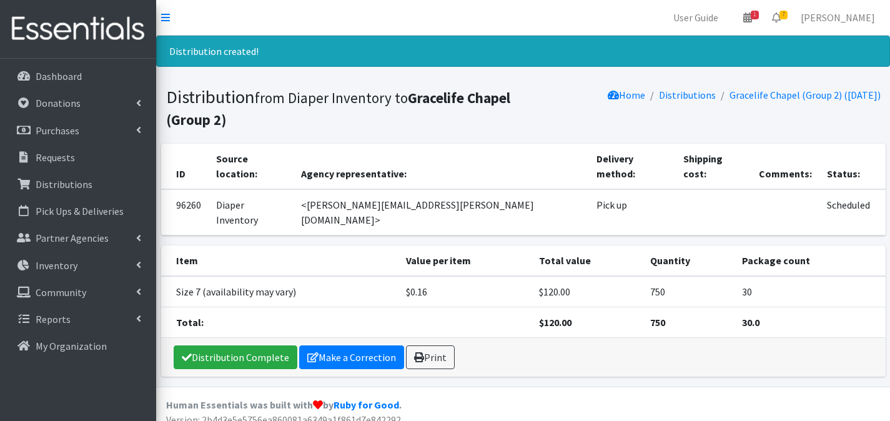
click at [224, 338] on div "Distribution Complete Make a Correction Print" at bounding box center [523, 357] width 725 height 39
click at [216, 346] on link "Distribution Complete" at bounding box center [236, 358] width 124 height 24
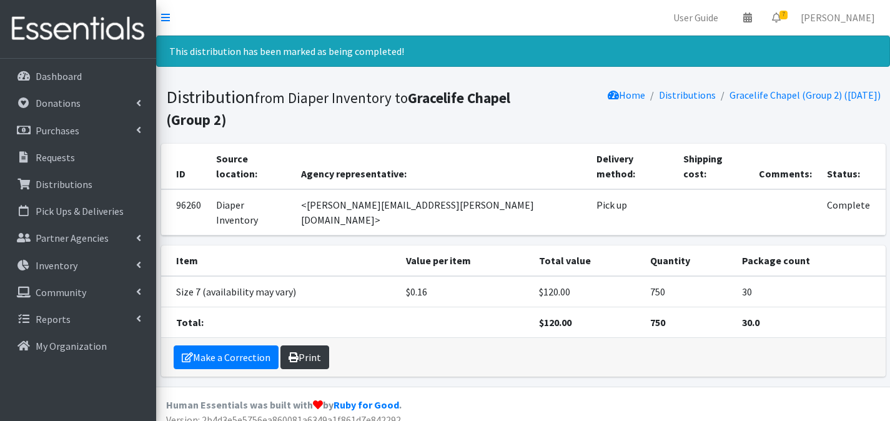
click at [306, 346] on link "Print" at bounding box center [305, 358] width 49 height 24
click at [781, 19] on icon at bounding box center [776, 17] width 9 height 10
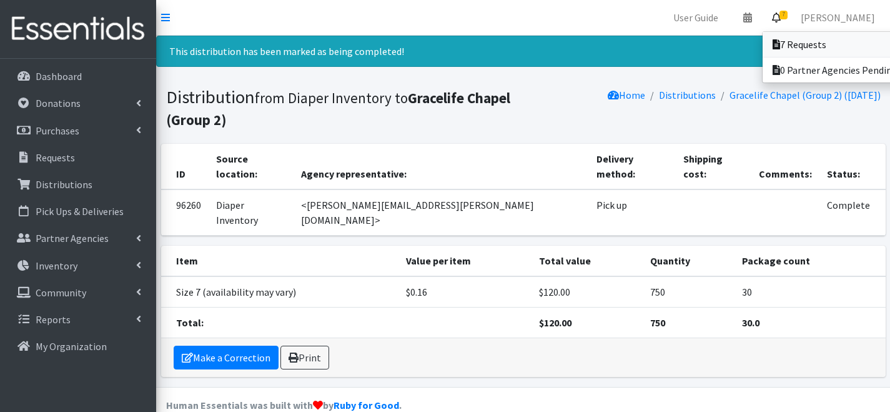
click at [780, 41] on icon at bounding box center [776, 44] width 7 height 10
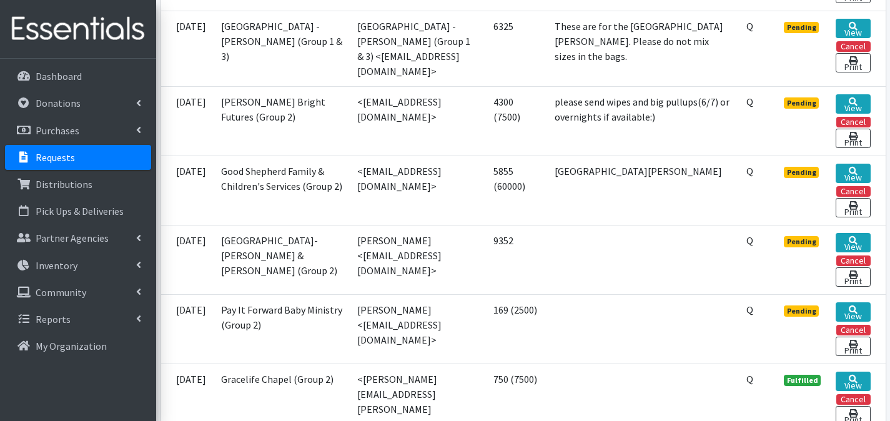
scroll to position [486, 0]
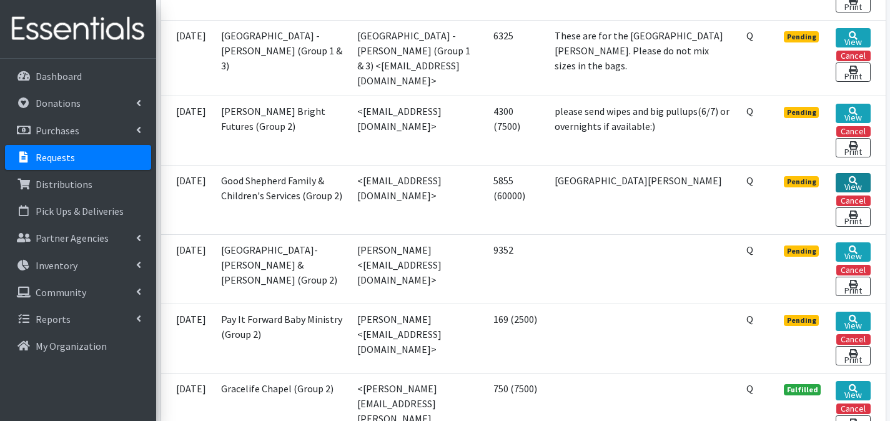
click at [866, 185] on link "View" at bounding box center [853, 182] width 34 height 19
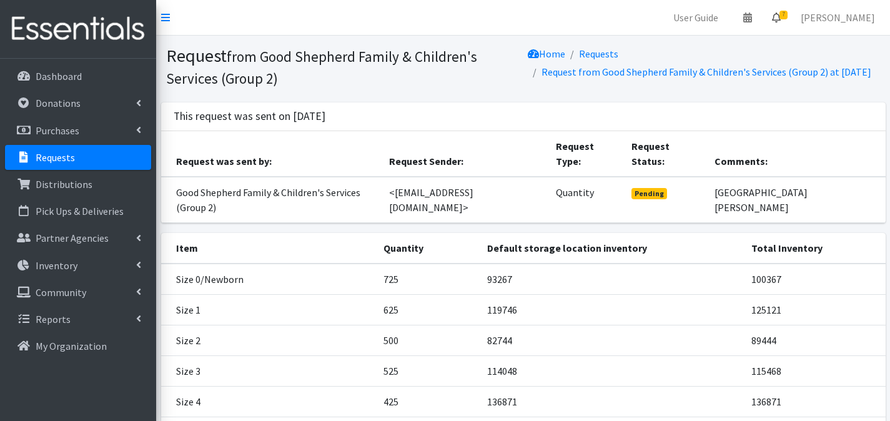
click at [788, 16] on span "7" at bounding box center [784, 15] width 8 height 9
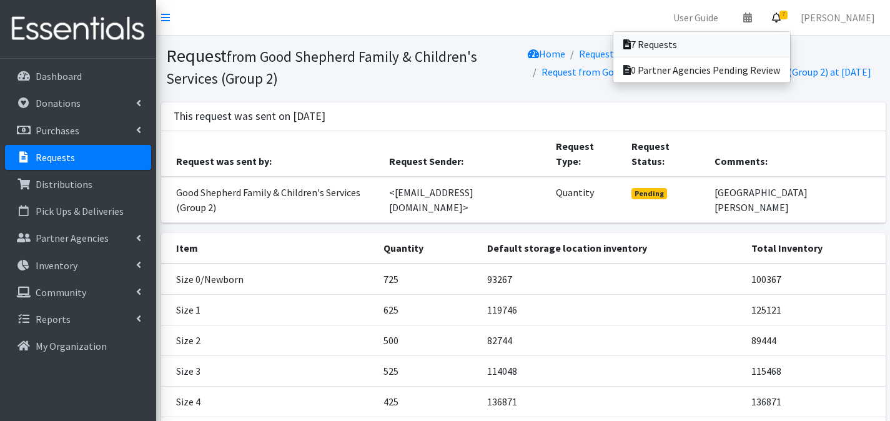
click at [779, 32] on link "7 Requests" at bounding box center [702, 44] width 177 height 25
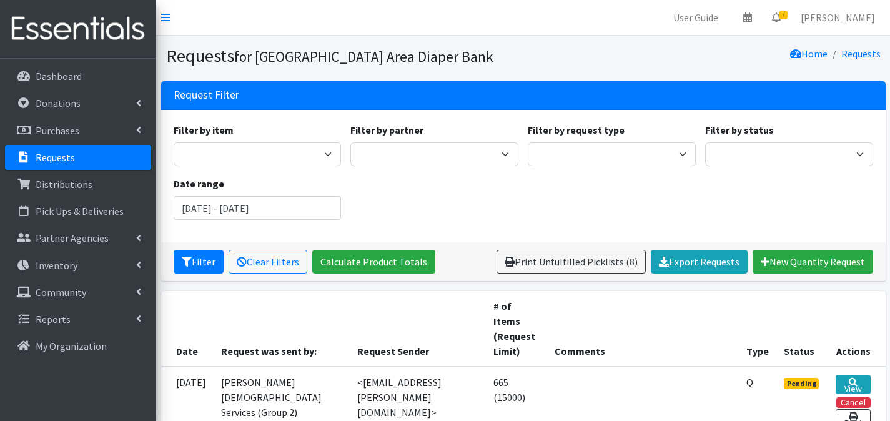
scroll to position [231, 0]
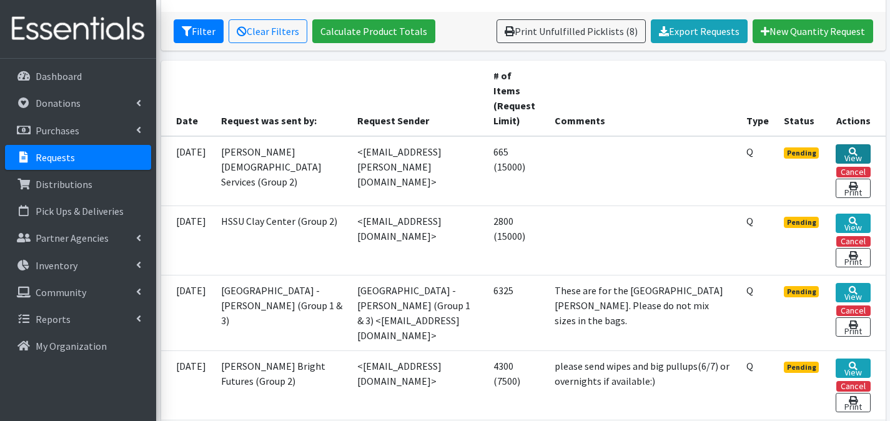
click at [845, 152] on link "View" at bounding box center [853, 153] width 34 height 19
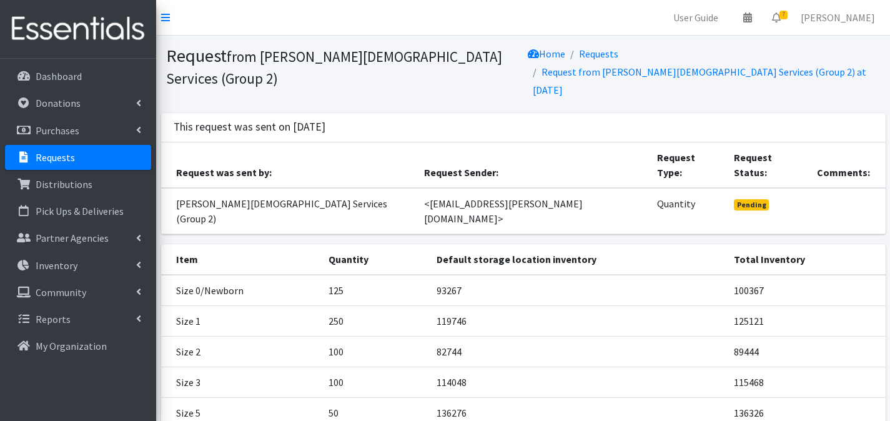
scroll to position [147, 0]
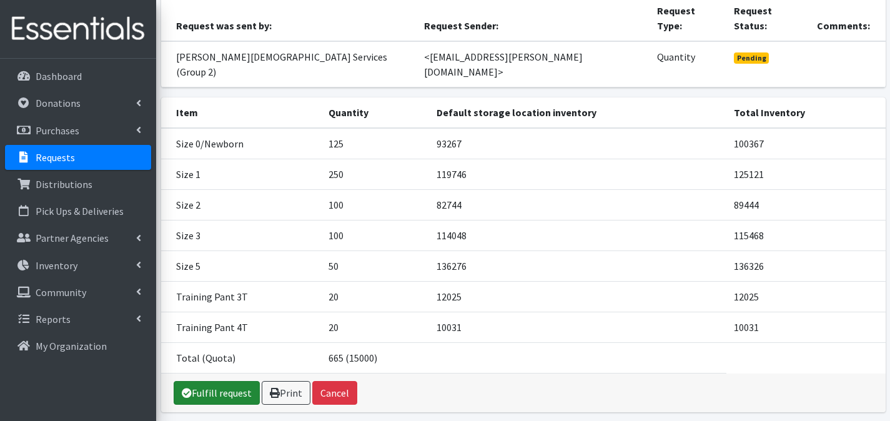
click at [247, 381] on link "Fulfill request" at bounding box center [217, 393] width 86 height 24
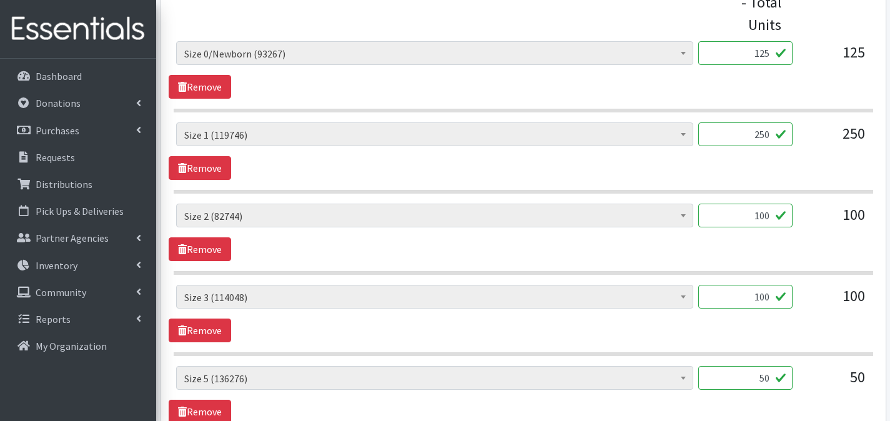
scroll to position [905, 0]
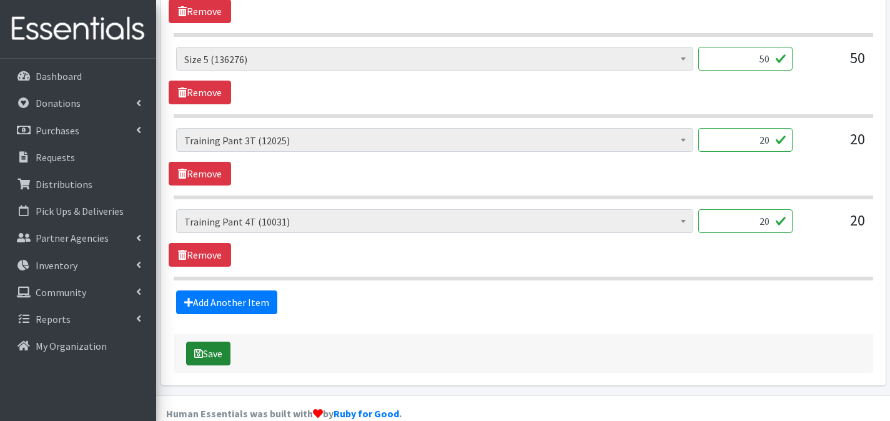
click at [225, 342] on button "Save" at bounding box center [208, 354] width 44 height 24
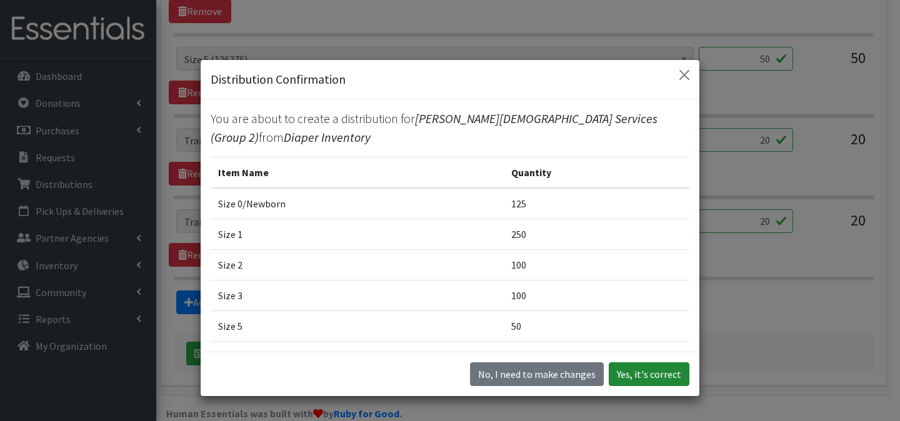
click at [633, 368] on button "Yes, it's correct" at bounding box center [649, 374] width 81 height 24
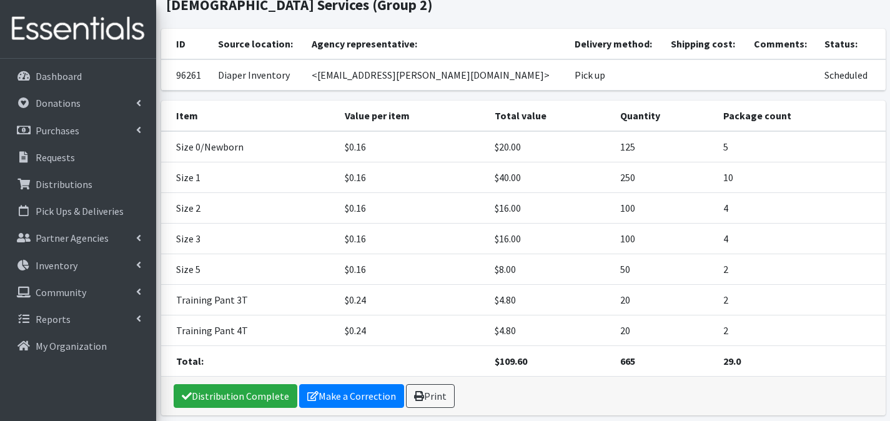
scroll to position [166, 0]
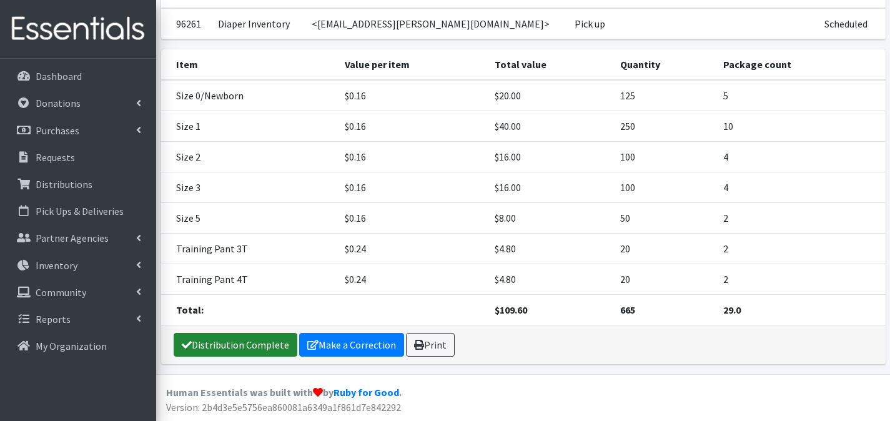
click at [249, 342] on link "Distribution Complete" at bounding box center [236, 345] width 124 height 24
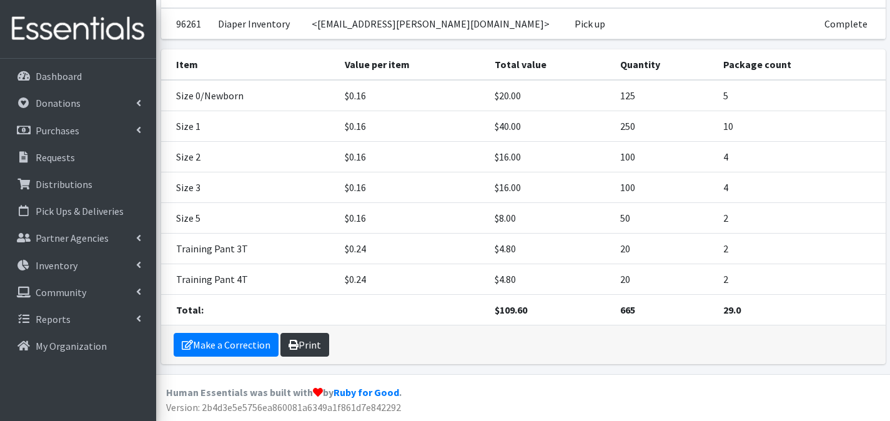
click at [317, 344] on link "Print" at bounding box center [305, 345] width 49 height 24
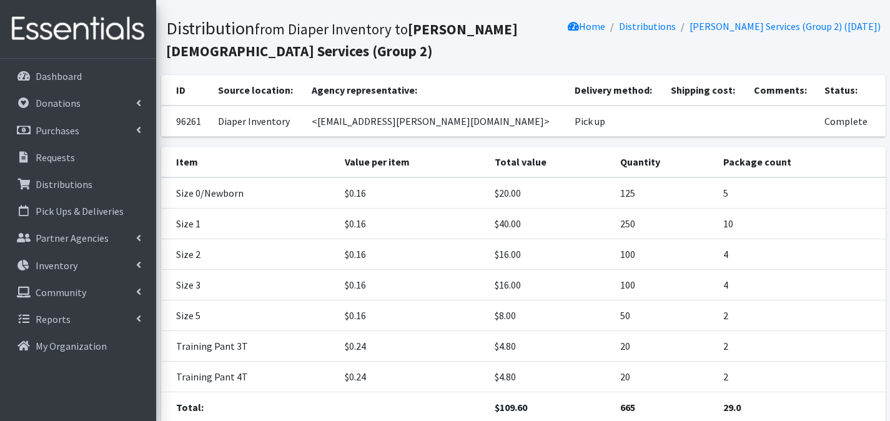
scroll to position [0, 0]
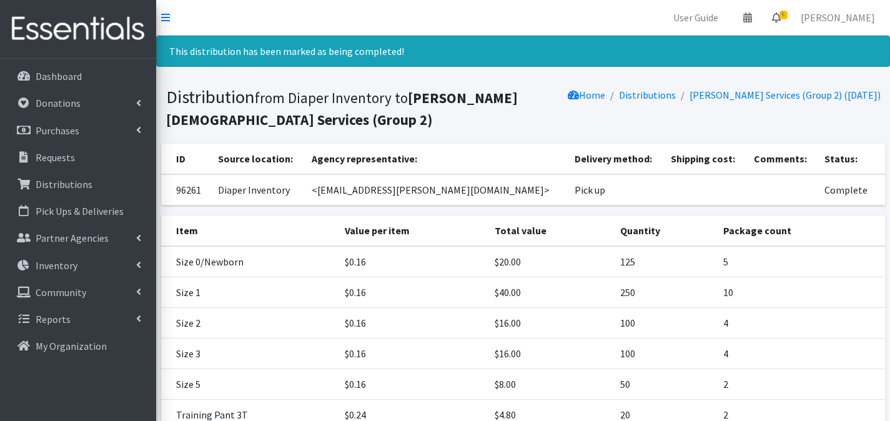
click at [781, 20] on icon at bounding box center [776, 17] width 9 height 10
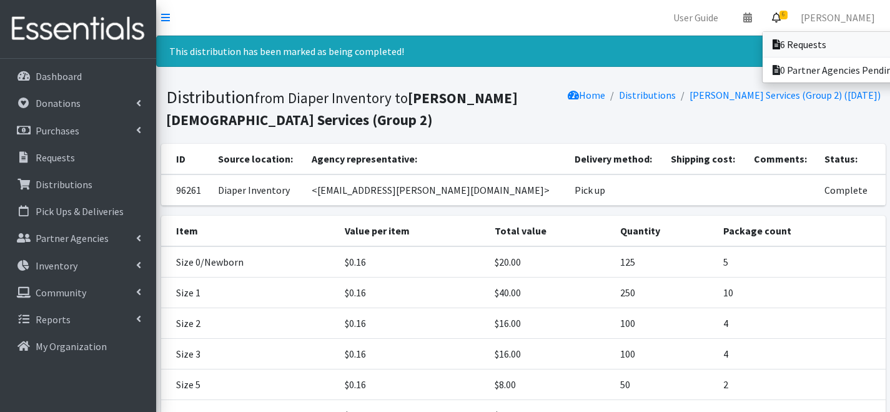
click at [784, 37] on link "6 Requests" at bounding box center [850, 44] width 174 height 25
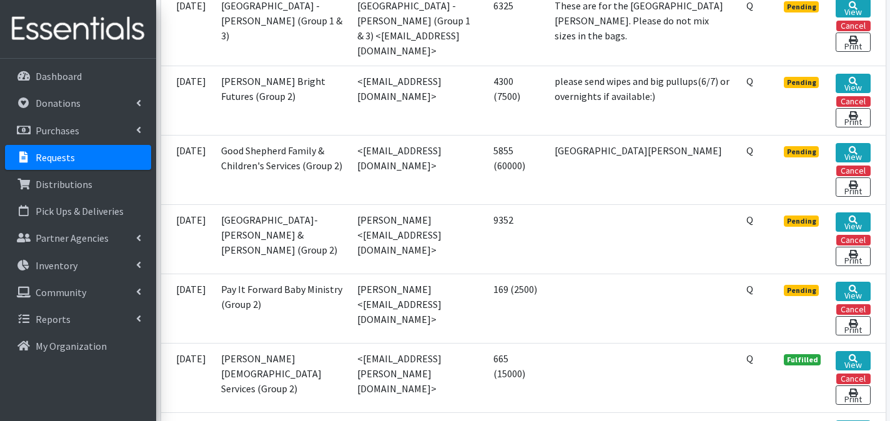
scroll to position [444, 0]
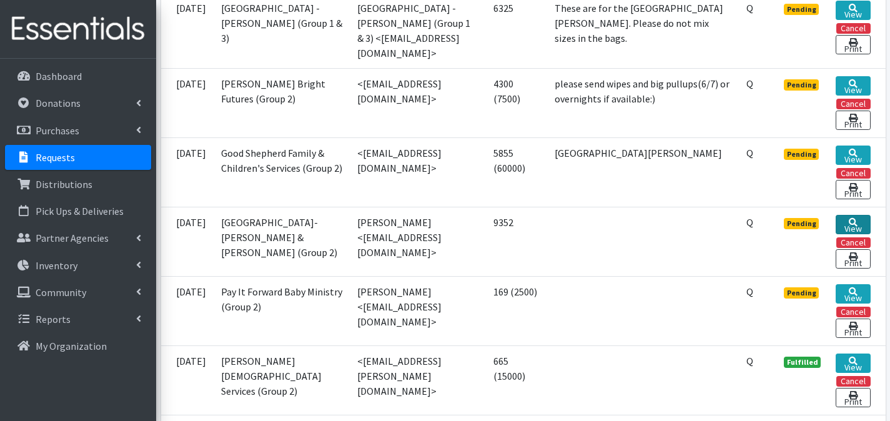
click at [846, 234] on link "View" at bounding box center [853, 224] width 34 height 19
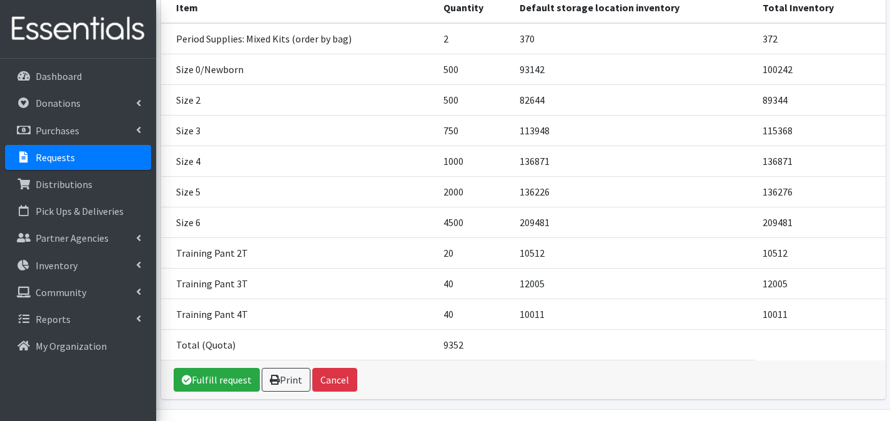
scroll to position [257, 0]
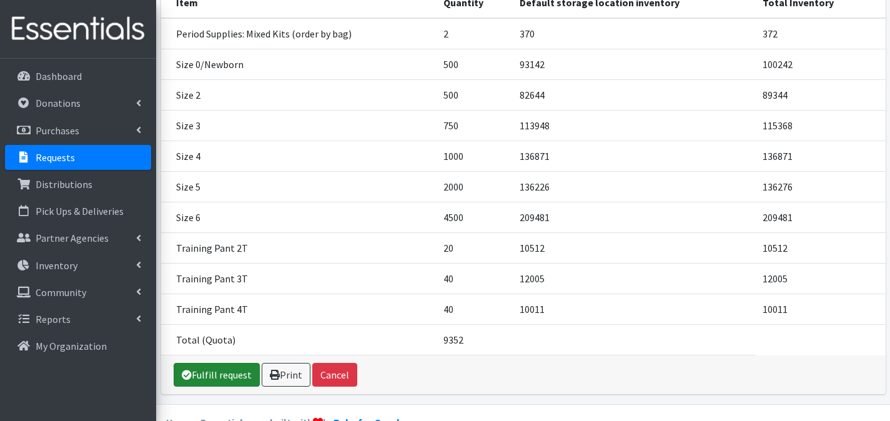
click at [221, 363] on link "Fulfill request" at bounding box center [217, 375] width 86 height 24
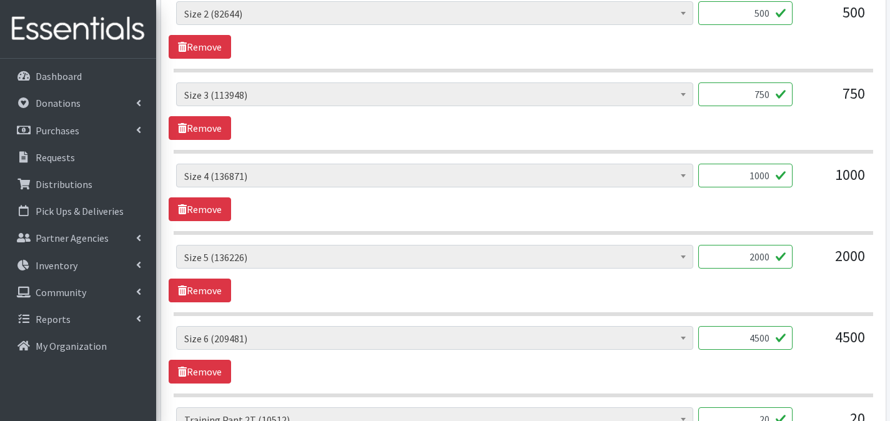
scroll to position [1127, 0]
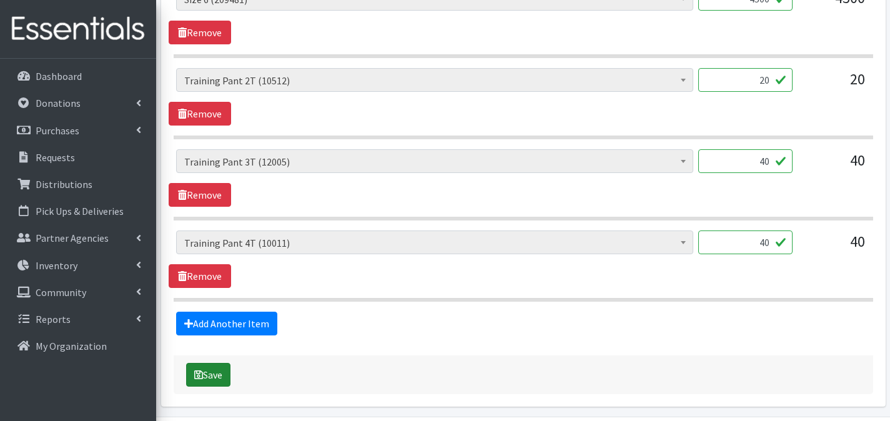
click at [223, 363] on button "Save" at bounding box center [208, 375] width 44 height 24
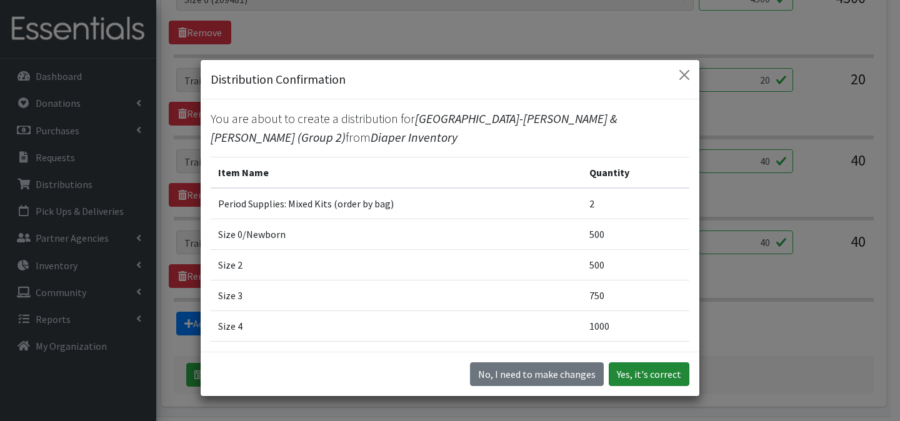
click at [670, 369] on button "Yes, it's correct" at bounding box center [649, 374] width 81 height 24
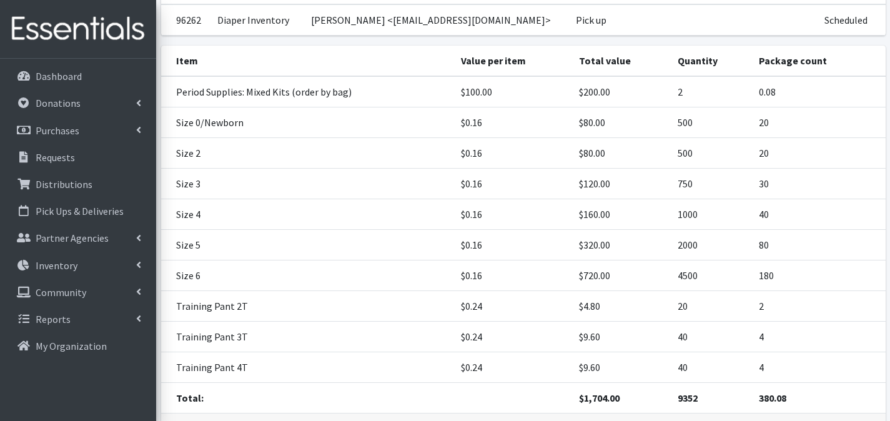
scroll to position [258, 0]
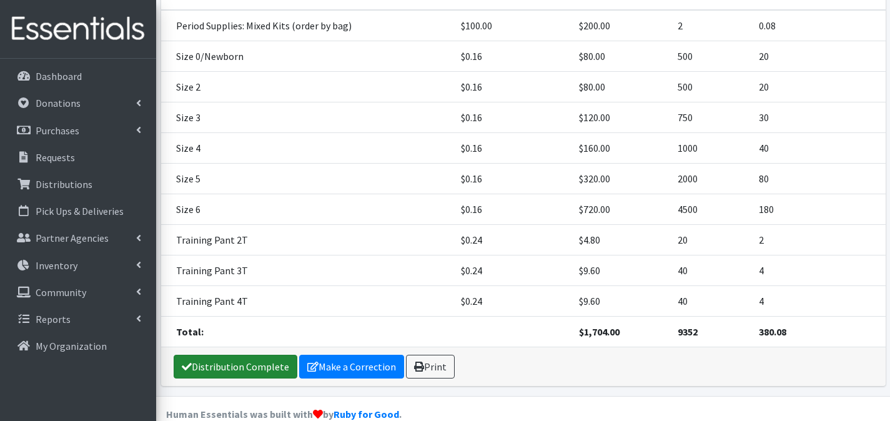
click at [261, 355] on link "Distribution Complete" at bounding box center [236, 367] width 124 height 24
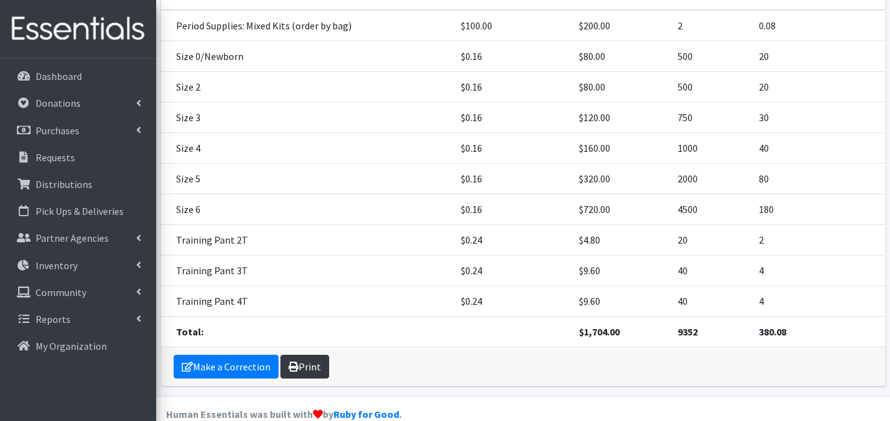
click at [324, 355] on link "Print" at bounding box center [305, 367] width 49 height 24
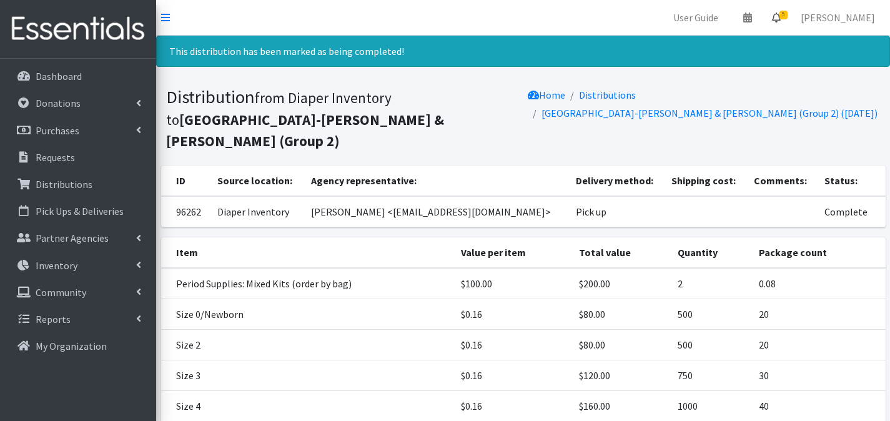
click at [781, 16] on icon at bounding box center [776, 17] width 9 height 10
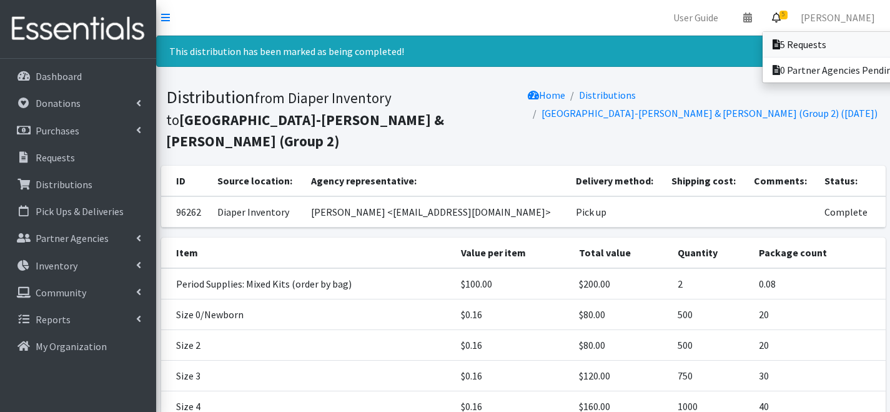
click at [782, 36] on link "5 Requests" at bounding box center [850, 44] width 174 height 25
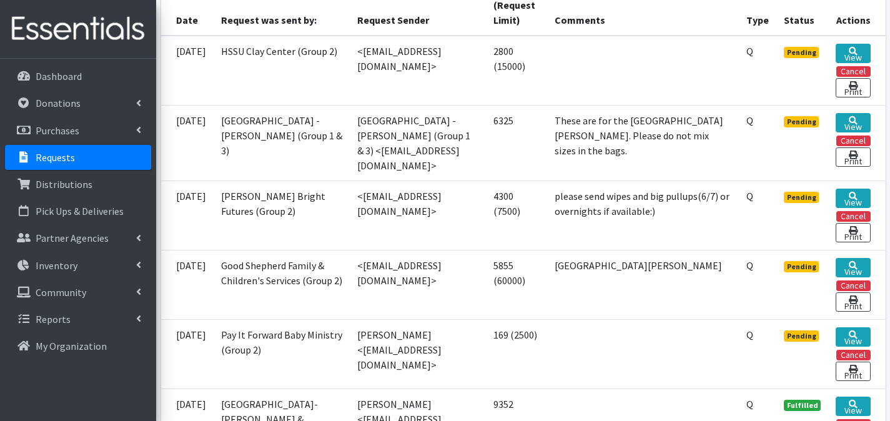
scroll to position [329, 0]
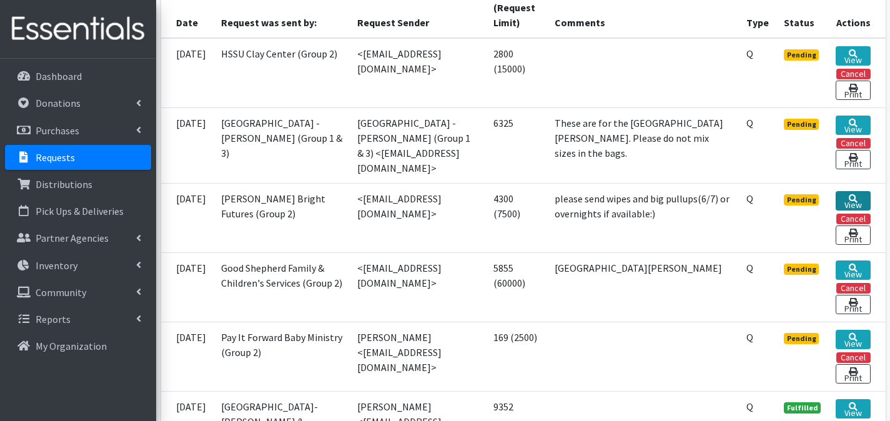
click at [839, 199] on link "View" at bounding box center [853, 200] width 34 height 19
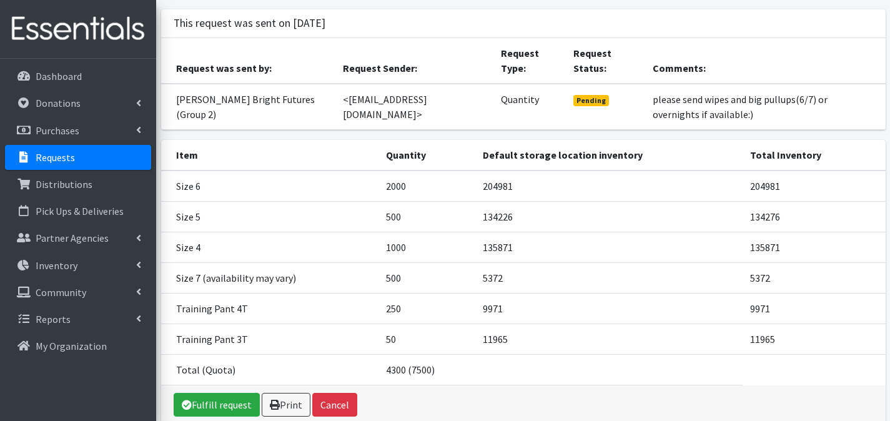
scroll to position [146, 0]
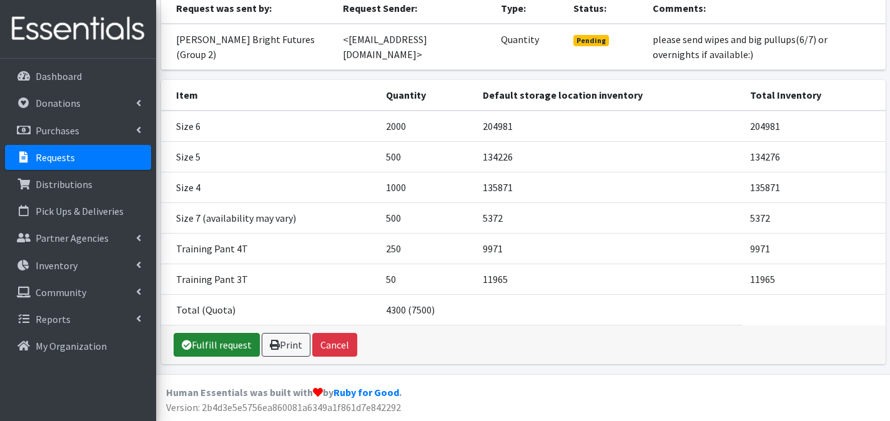
click at [224, 341] on link "Fulfill request" at bounding box center [217, 345] width 86 height 24
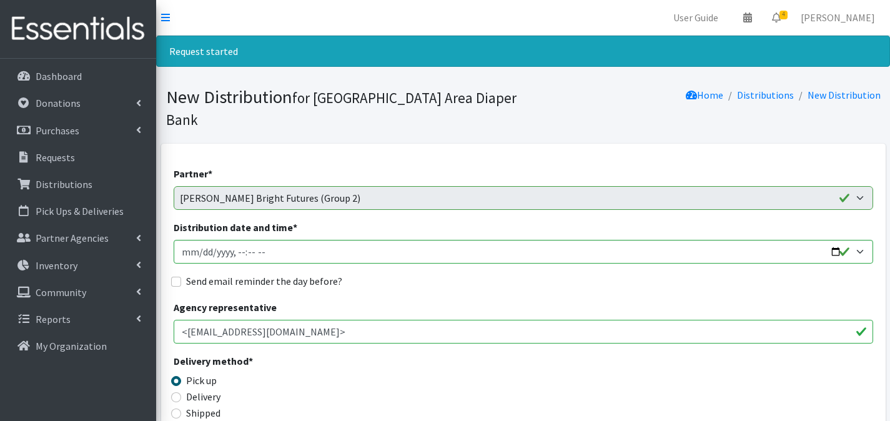
scroll to position [824, 0]
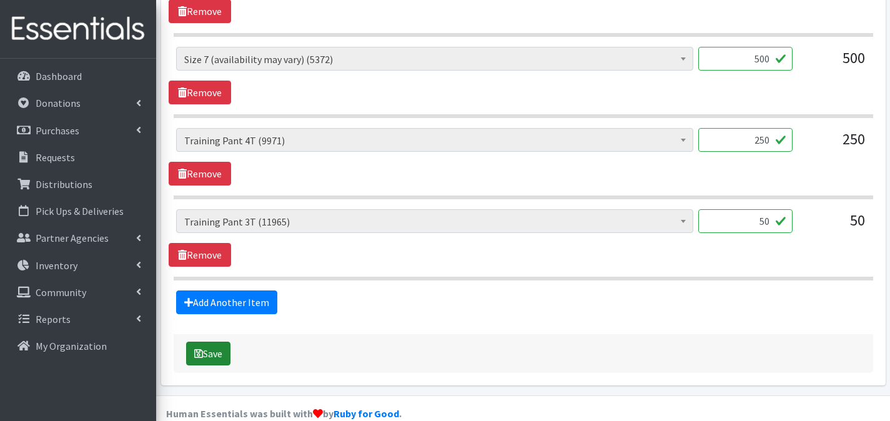
click at [217, 342] on button "Save" at bounding box center [208, 354] width 44 height 24
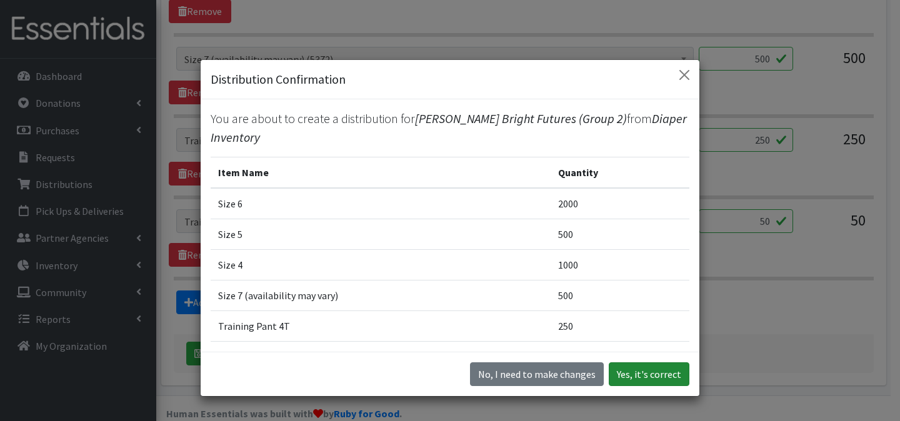
click at [650, 367] on button "Yes, it's correct" at bounding box center [649, 374] width 81 height 24
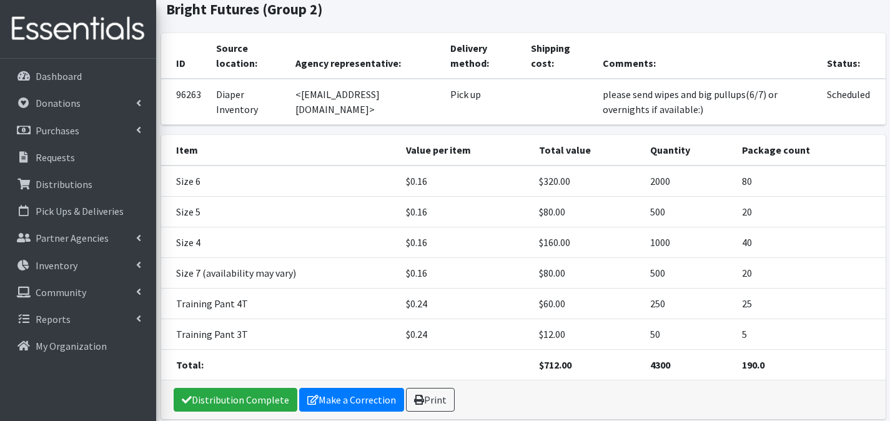
scroll to position [166, 0]
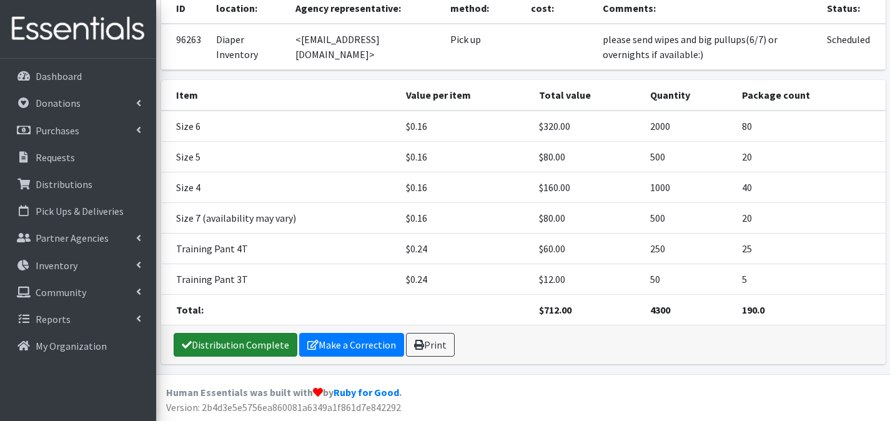
click at [282, 342] on link "Distribution Complete" at bounding box center [236, 345] width 124 height 24
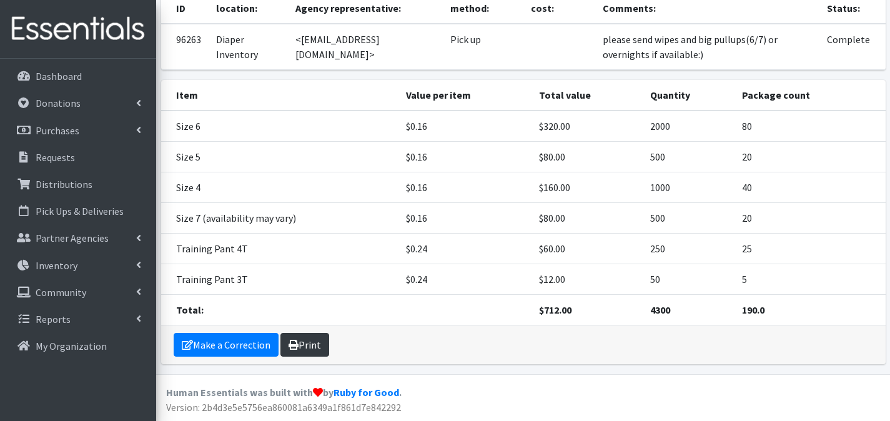
click at [316, 342] on link "Print" at bounding box center [305, 345] width 49 height 24
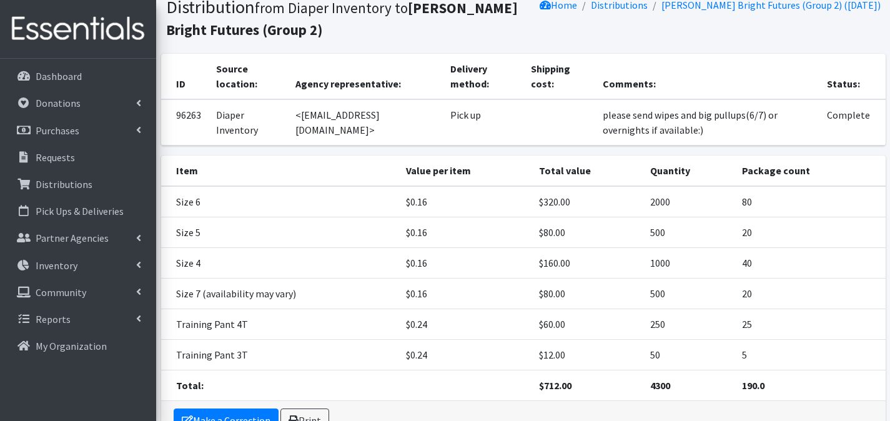
scroll to position [0, 0]
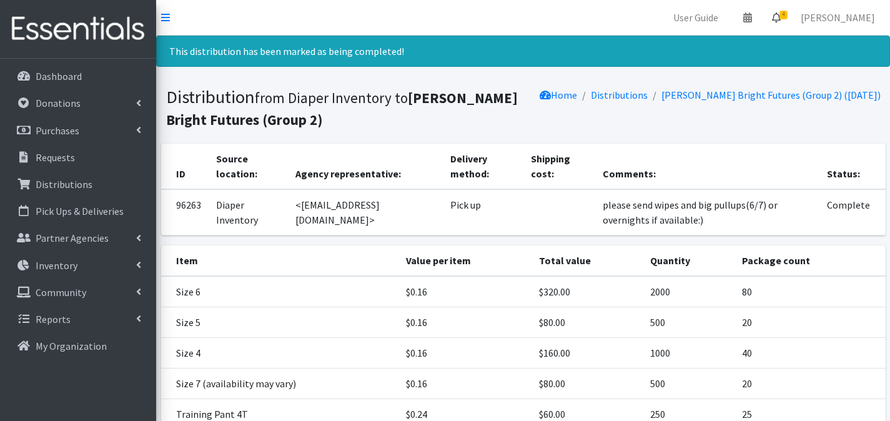
click at [788, 16] on span "4" at bounding box center [784, 15] width 8 height 9
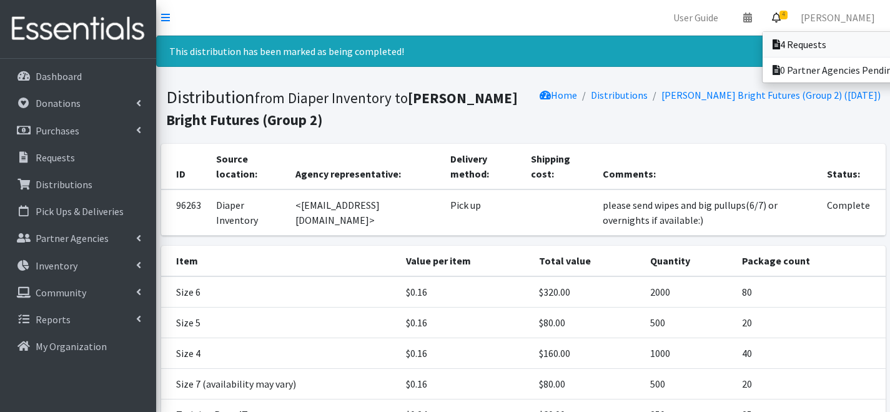
click at [779, 40] on link "4 Requests" at bounding box center [850, 44] width 174 height 25
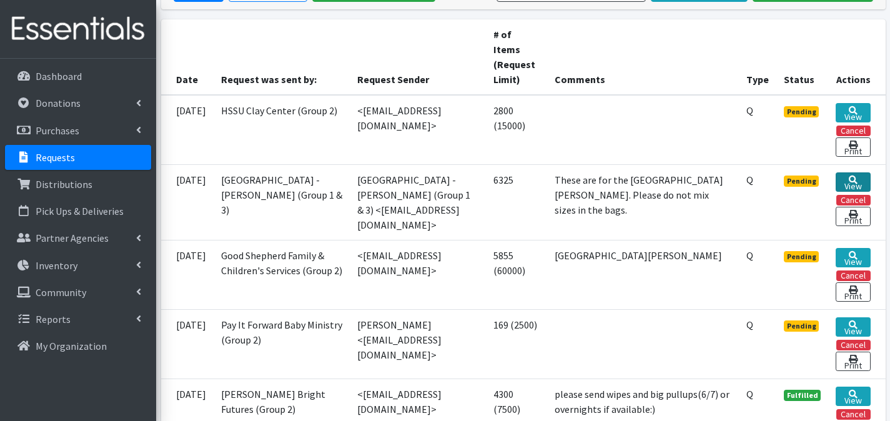
scroll to position [279, 0]
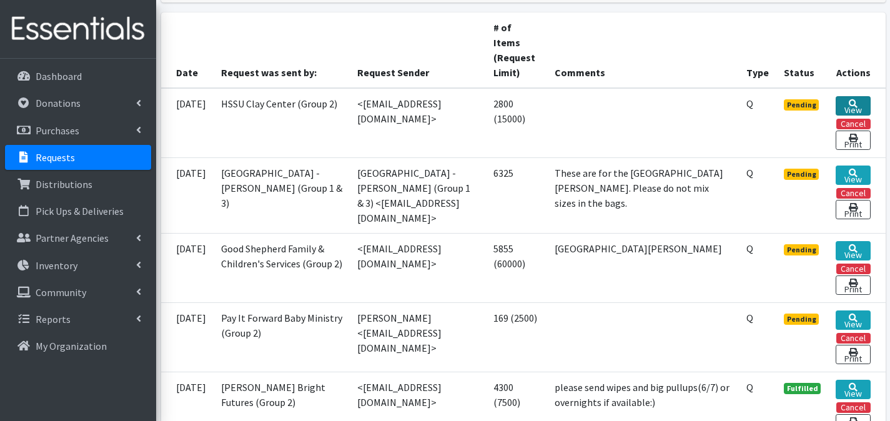
click at [856, 100] on icon at bounding box center [853, 103] width 9 height 9
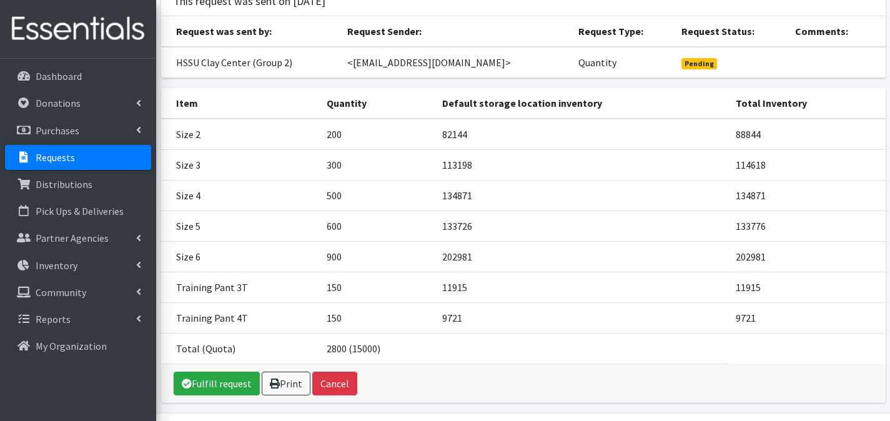
scroll to position [147, 0]
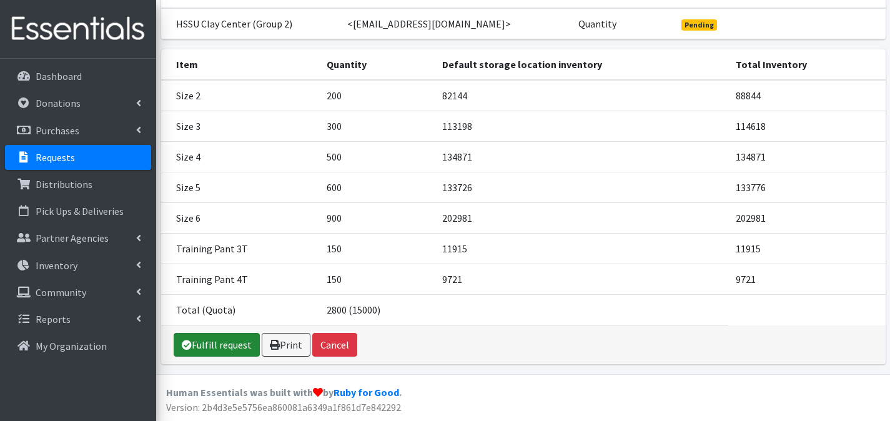
click at [219, 345] on link "Fulfill request" at bounding box center [217, 345] width 86 height 24
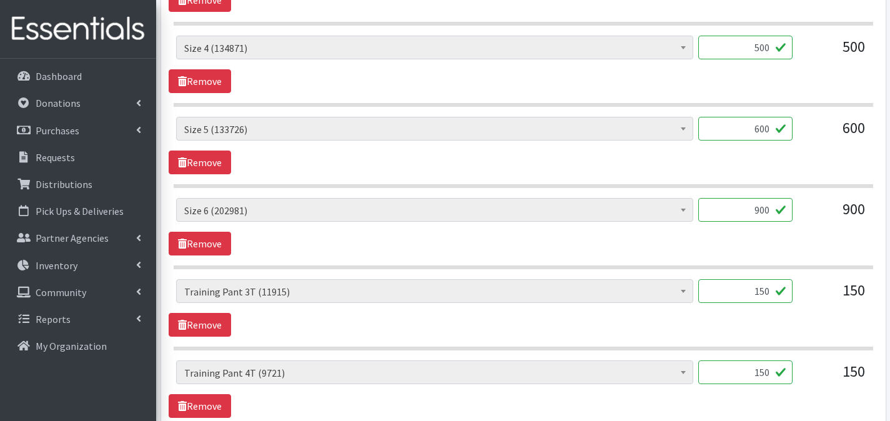
scroll to position [905, 0]
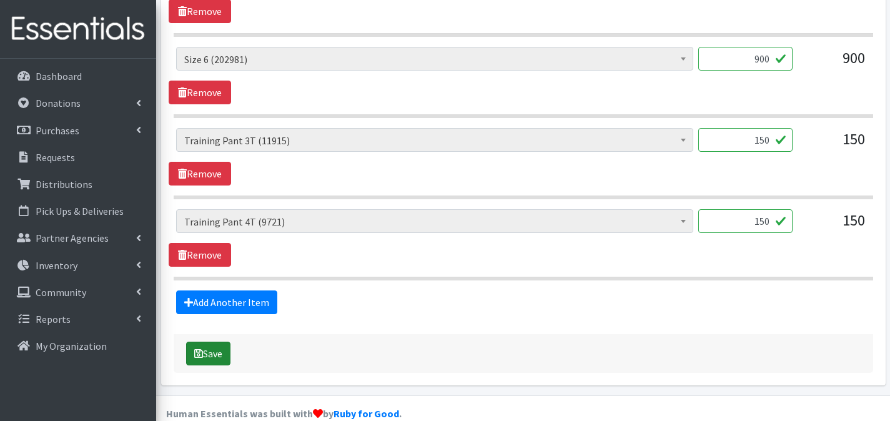
click at [222, 342] on button "Save" at bounding box center [208, 354] width 44 height 24
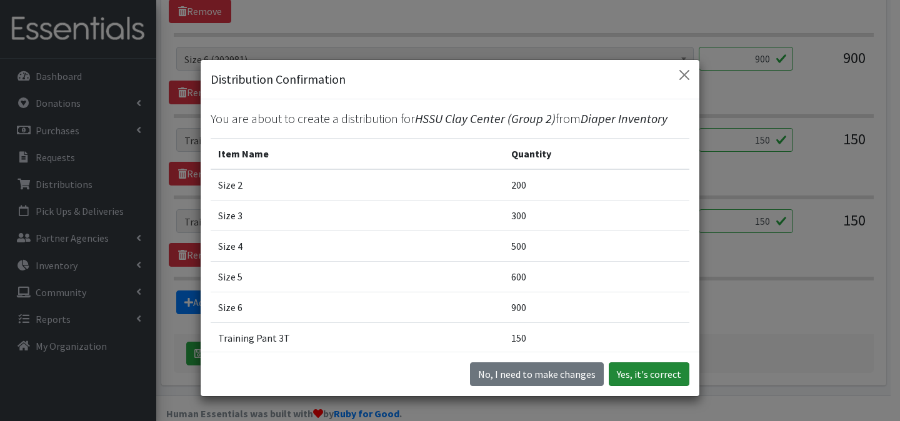
click at [633, 367] on button "Yes, it's correct" at bounding box center [649, 374] width 81 height 24
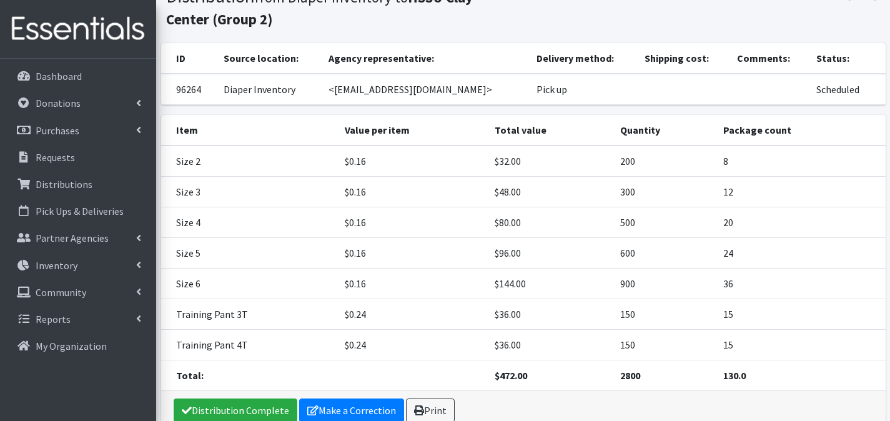
scroll to position [166, 0]
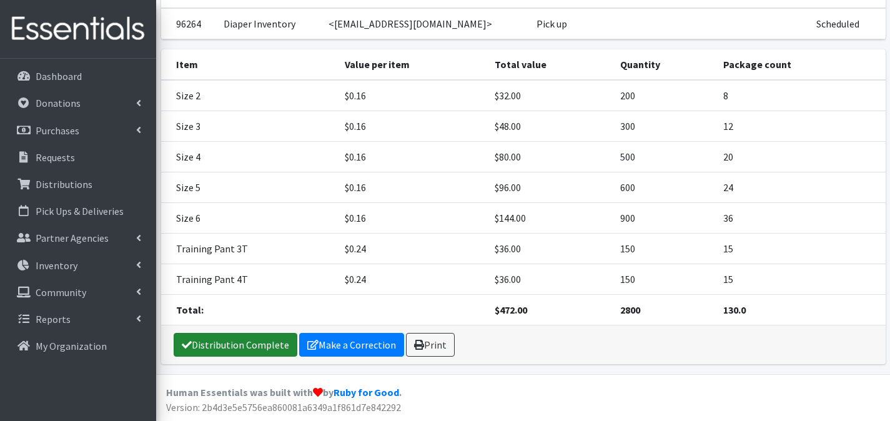
click at [245, 347] on link "Distribution Complete" at bounding box center [236, 345] width 124 height 24
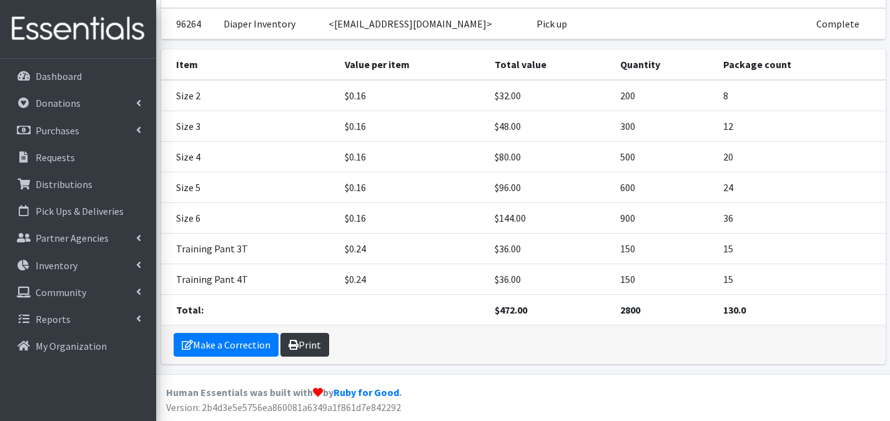
click at [304, 341] on link "Print" at bounding box center [305, 345] width 49 height 24
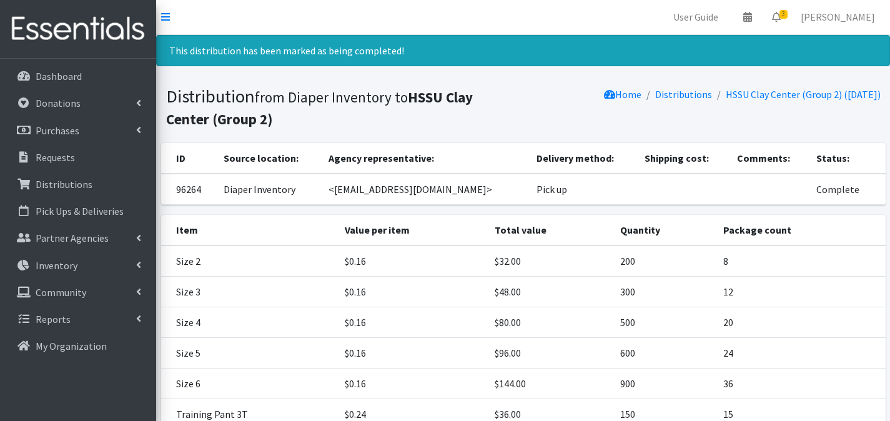
scroll to position [0, 0]
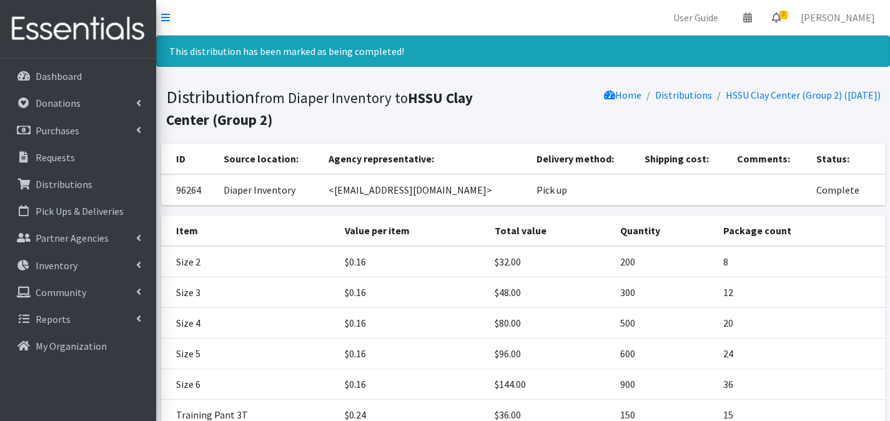
click at [788, 15] on span "3" at bounding box center [784, 15] width 8 height 9
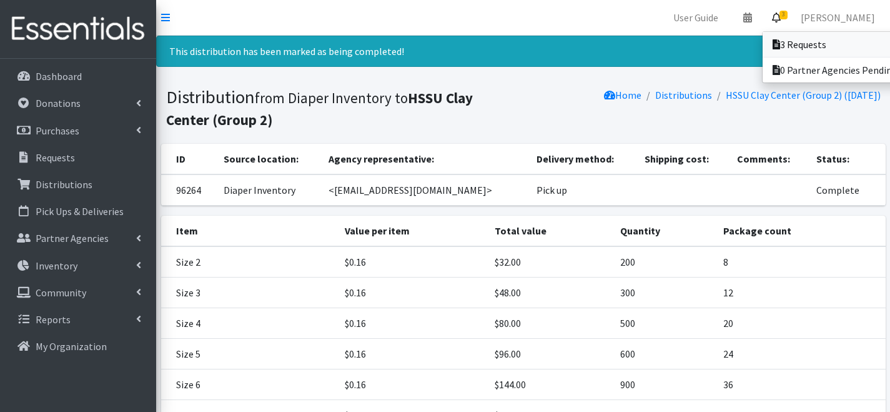
click at [787, 32] on link "3 Requests" at bounding box center [850, 44] width 174 height 25
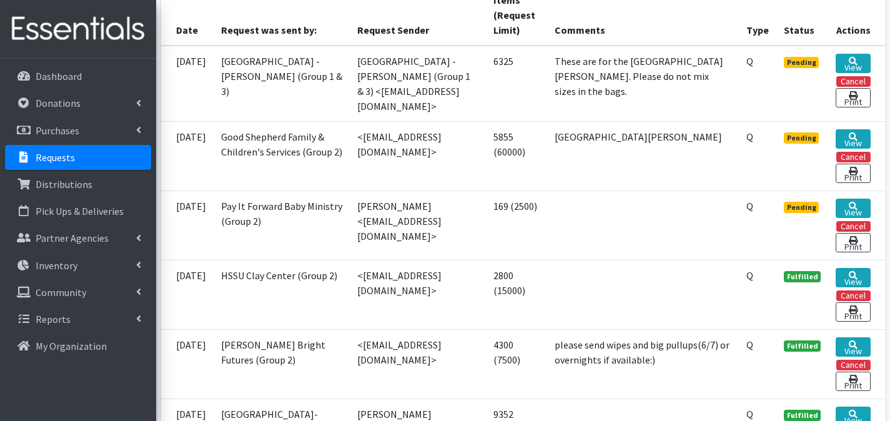
scroll to position [321, 0]
click at [842, 63] on link "View" at bounding box center [853, 63] width 34 height 19
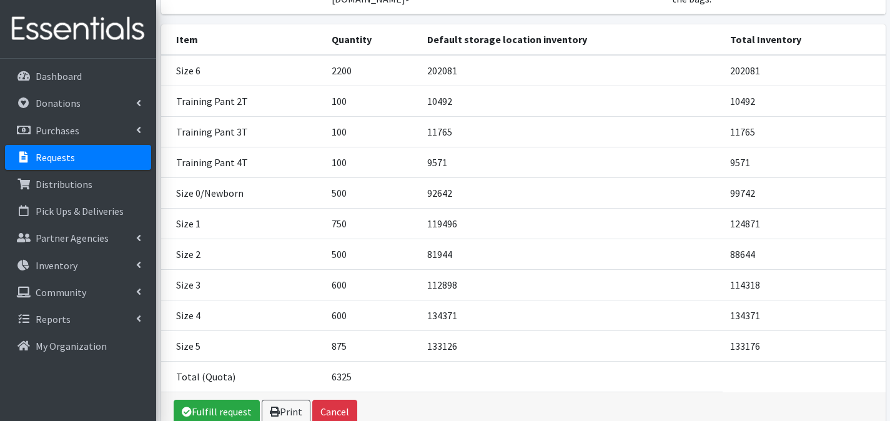
scroll to position [226, 0]
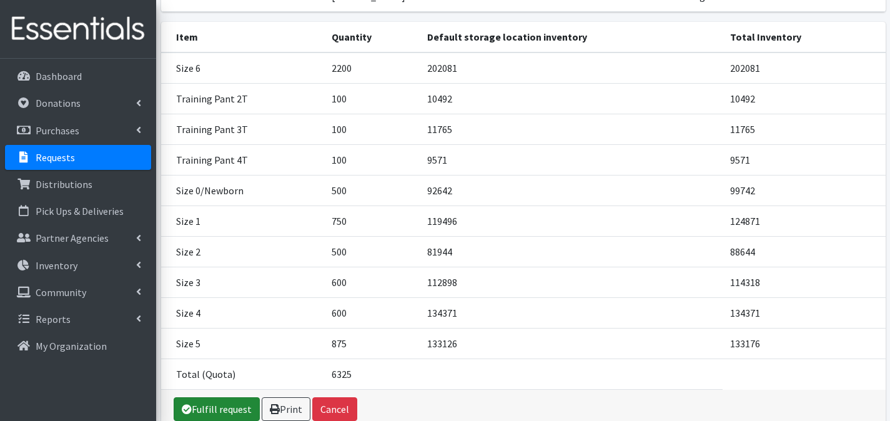
click at [245, 399] on link "Fulfill request" at bounding box center [217, 409] width 86 height 24
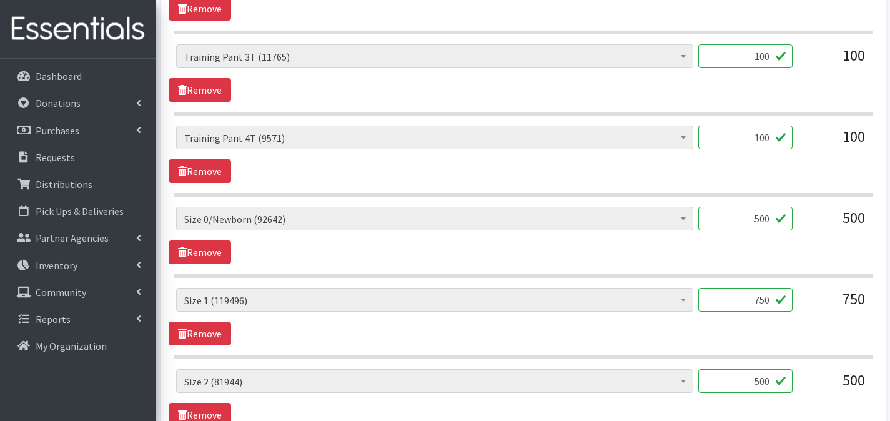
scroll to position [1149, 0]
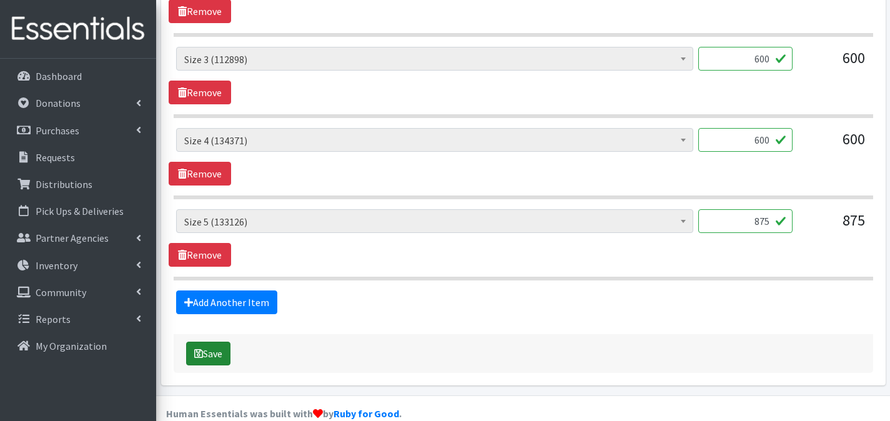
click at [223, 342] on button "Save" at bounding box center [208, 354] width 44 height 24
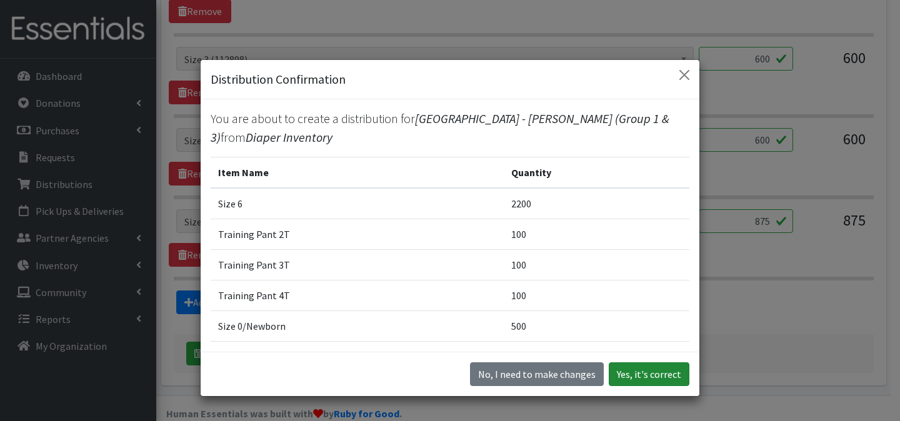
click at [660, 369] on button "Yes, it's correct" at bounding box center [649, 374] width 81 height 24
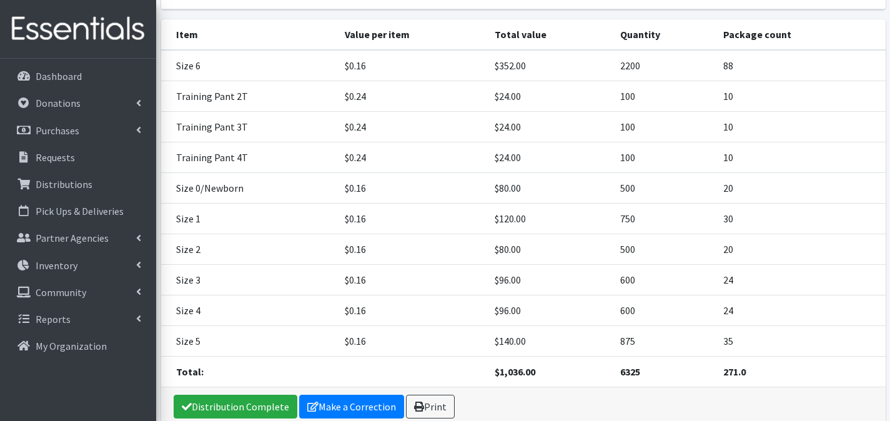
scroll to position [288, 0]
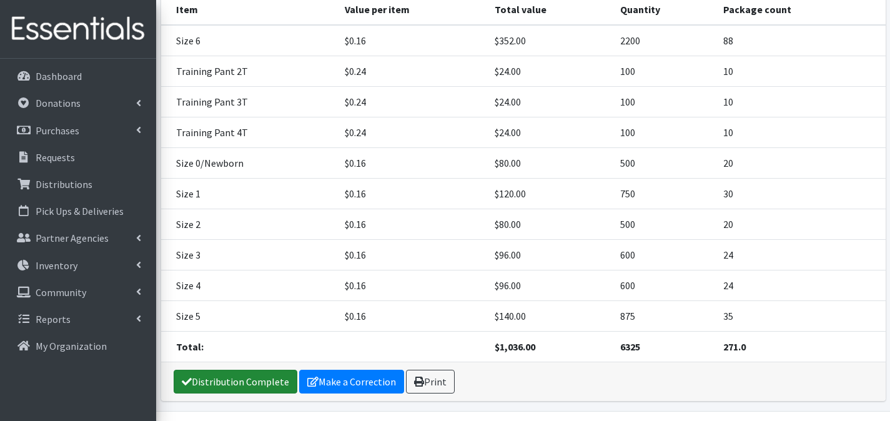
click at [266, 370] on link "Distribution Complete" at bounding box center [236, 382] width 124 height 24
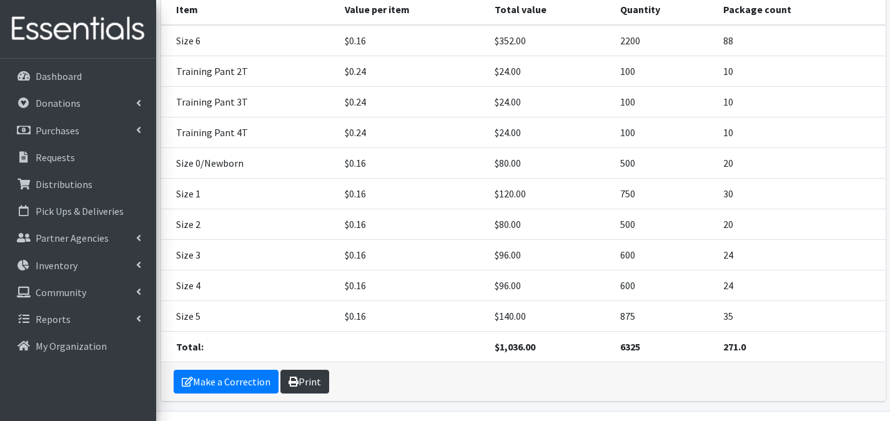
click at [315, 370] on link "Print" at bounding box center [305, 382] width 49 height 24
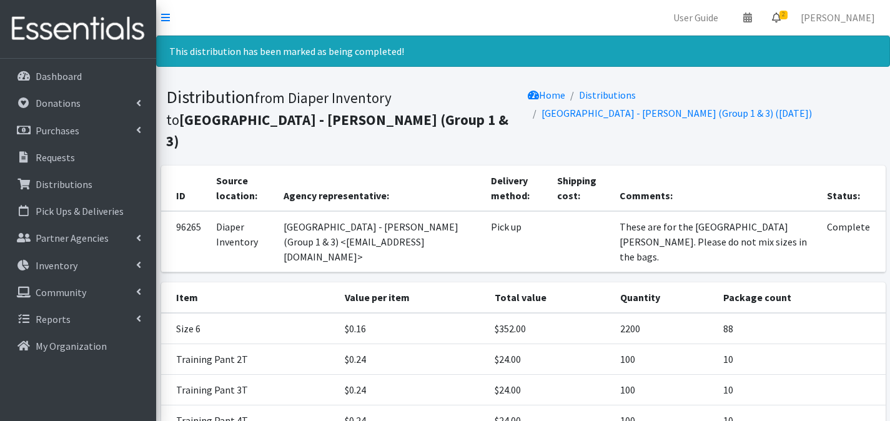
click at [781, 17] on icon at bounding box center [776, 17] width 9 height 10
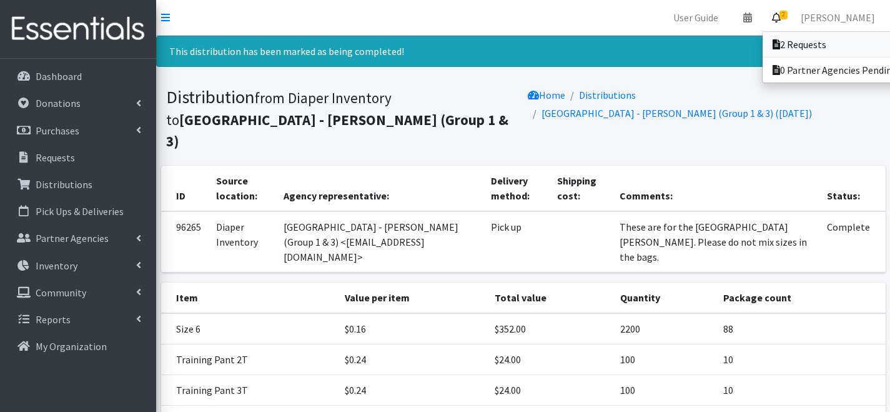
click at [784, 36] on link "2 Requests" at bounding box center [850, 44] width 174 height 25
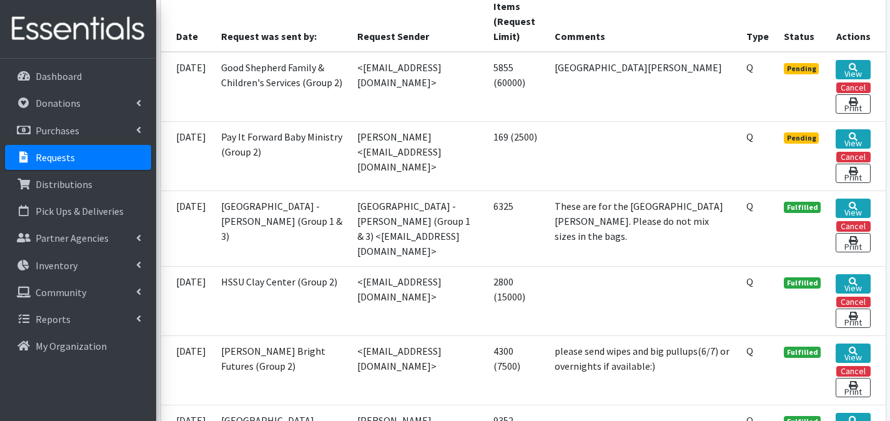
scroll to position [314, 0]
click at [854, 149] on link "View" at bounding box center [853, 139] width 34 height 19
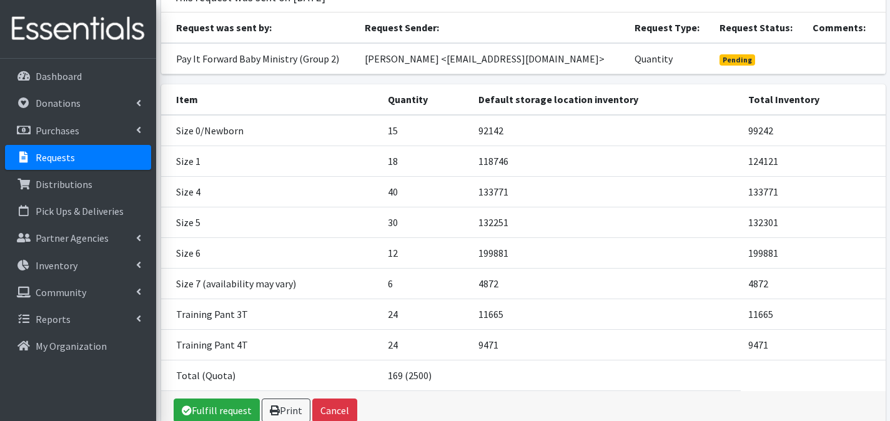
scroll to position [177, 0]
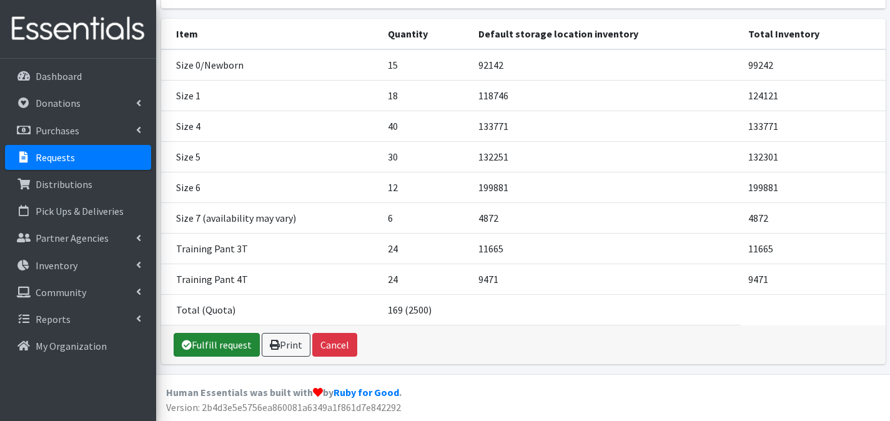
click at [239, 340] on link "Fulfill request" at bounding box center [217, 345] width 86 height 24
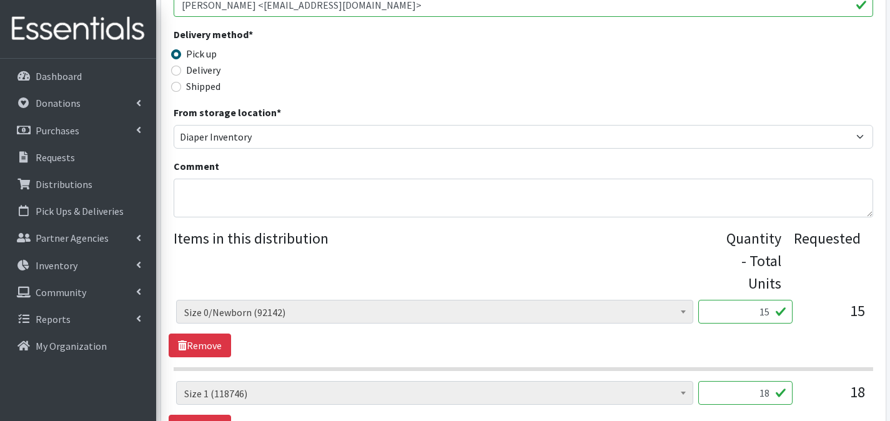
scroll to position [382, 0]
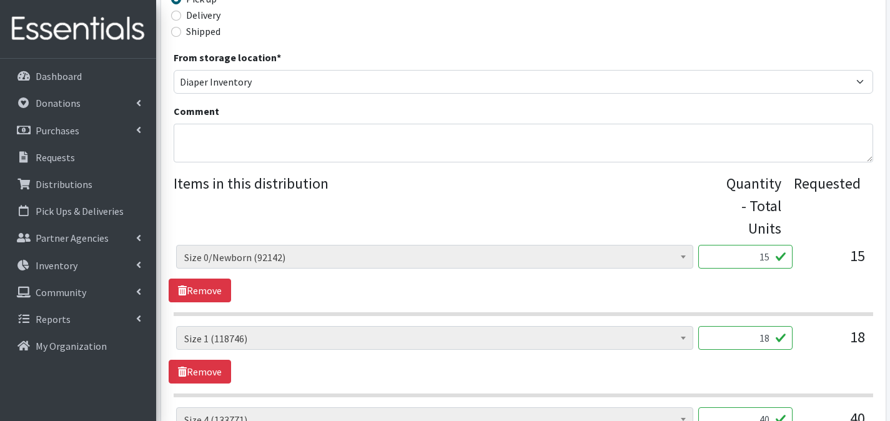
drag, startPoint x: 744, startPoint y: 235, endPoint x: 839, endPoint y: 244, distance: 96.0
click at [839, 245] on div "Period Supplies: Mixed Kits (order by bag) (368) Applicator-free tampon (8) BOR…" at bounding box center [523, 262] width 694 height 34
type input "375"
drag, startPoint x: 752, startPoint y: 317, endPoint x: 787, endPoint y: 317, distance: 35.6
click at [787, 326] on input "18" at bounding box center [746, 338] width 94 height 24
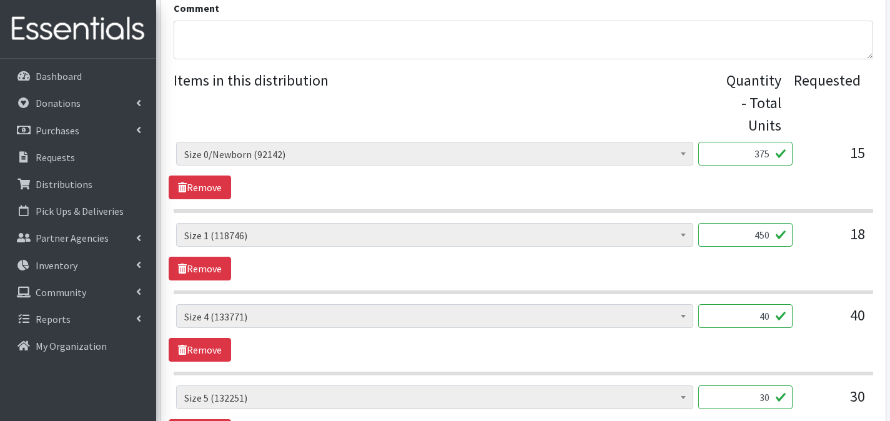
scroll to position [487, 0]
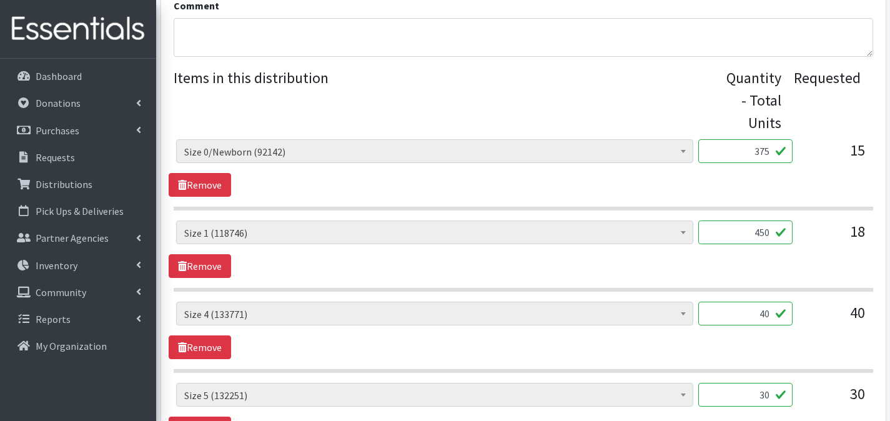
type input "450"
drag, startPoint x: 748, startPoint y: 294, endPoint x: 783, endPoint y: 294, distance: 35.0
click at [783, 302] on input "40" at bounding box center [746, 314] width 94 height 24
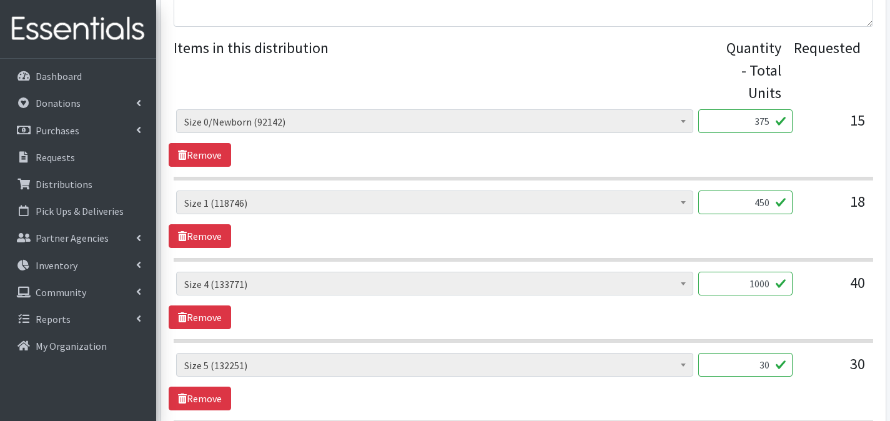
scroll to position [602, 0]
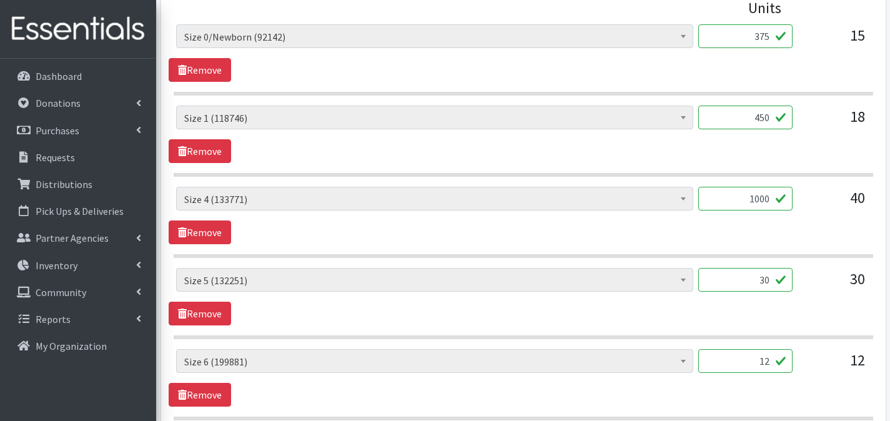
type input "1000"
drag, startPoint x: 755, startPoint y: 261, endPoint x: 777, endPoint y: 259, distance: 22.6
click at [777, 268] on input "30" at bounding box center [746, 280] width 94 height 24
type input "750"
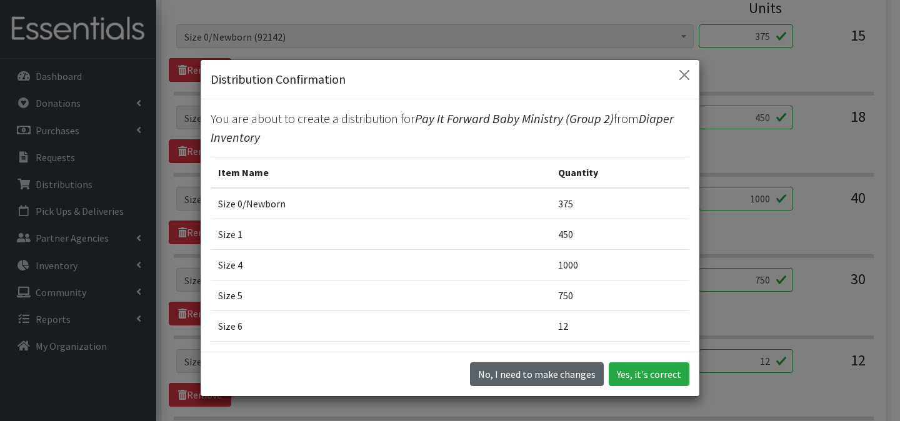
click at [544, 370] on button "No, I need to make changes" at bounding box center [537, 374] width 134 height 24
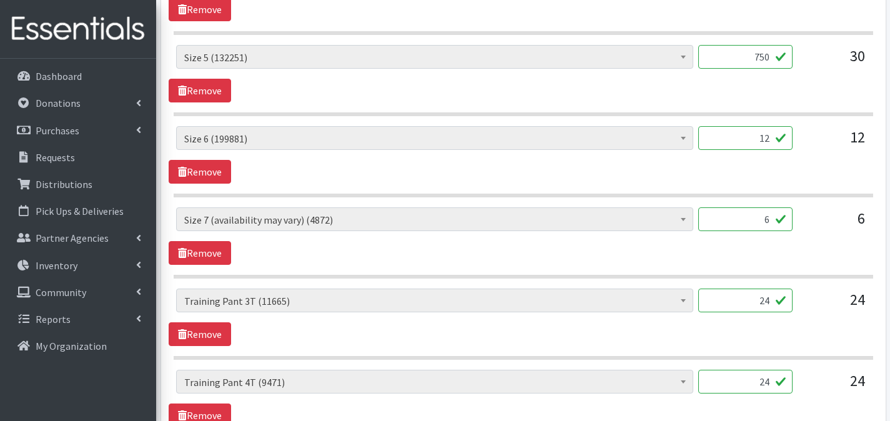
scroll to position [825, 0]
drag, startPoint x: 754, startPoint y: 119, endPoint x: 771, endPoint y: 121, distance: 16.9
click at [771, 127] on input "12" at bounding box center [746, 139] width 94 height 24
type input "300"
drag, startPoint x: 770, startPoint y: 201, endPoint x: 787, endPoint y: 202, distance: 16.9
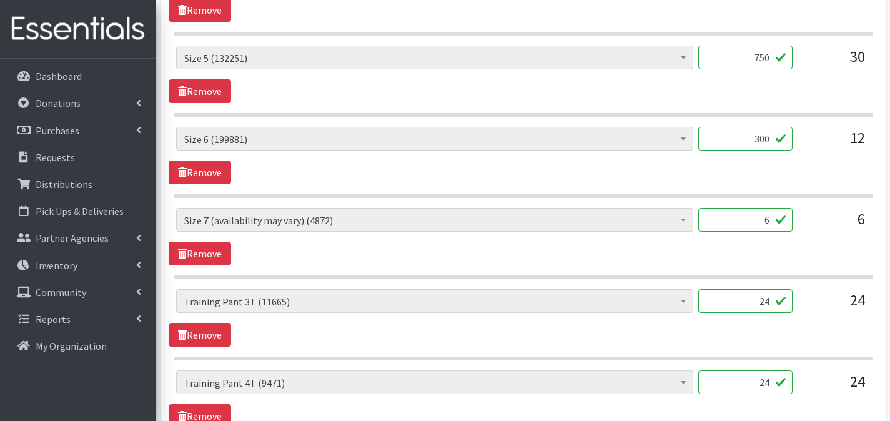
click at [787, 208] on input "6" at bounding box center [746, 220] width 94 height 24
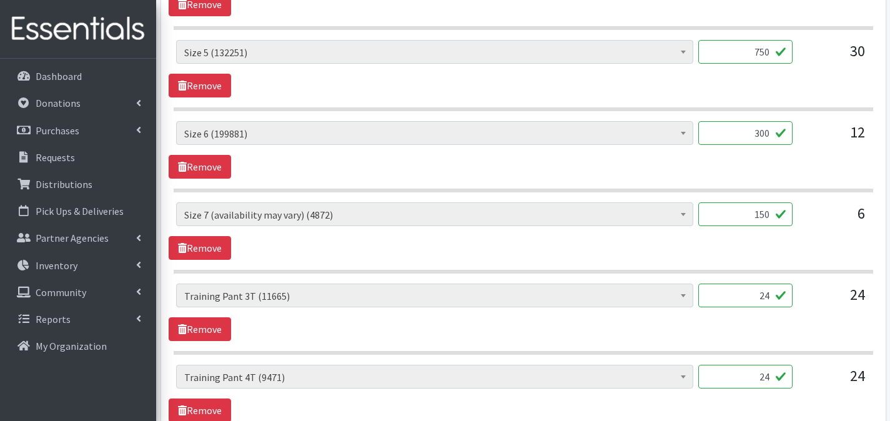
scroll to position [831, 0]
type input "150"
drag, startPoint x: 743, startPoint y: 279, endPoint x: 760, endPoint y: 276, distance: 17.2
click at [760, 283] on input "24" at bounding box center [746, 295] width 94 height 24
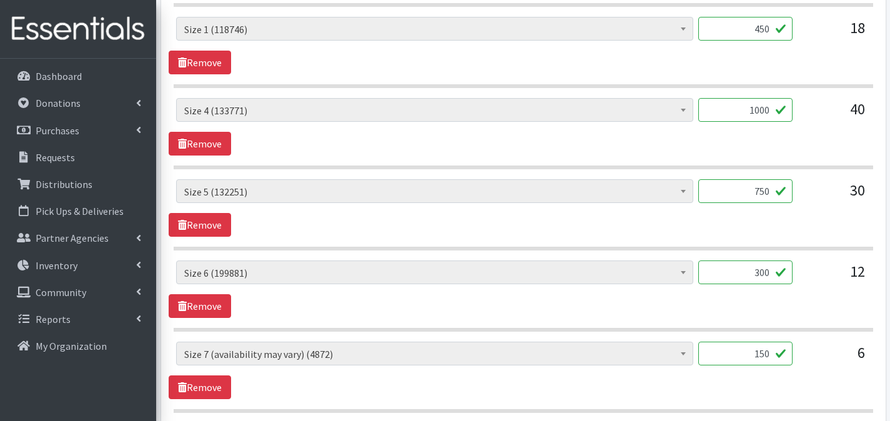
scroll to position [986, 0]
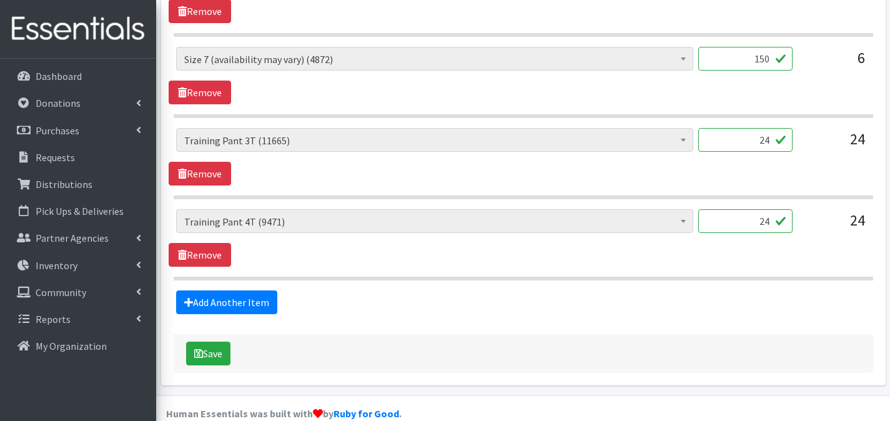
click at [769, 128] on input "24" at bounding box center [746, 140] width 94 height 24
type input "240"
click at [770, 209] on input "24" at bounding box center [746, 221] width 94 height 24
type input "240"
click at [226, 342] on button "Save" at bounding box center [208, 354] width 44 height 24
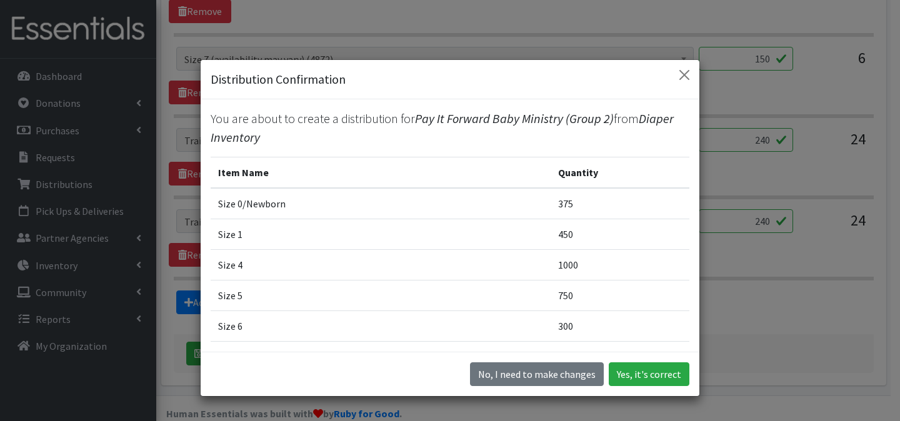
click at [622, 357] on div "No, I need to make changes Yes, it's correct" at bounding box center [450, 374] width 499 height 44
click at [626, 366] on button "Yes, it's correct" at bounding box center [649, 374] width 81 height 24
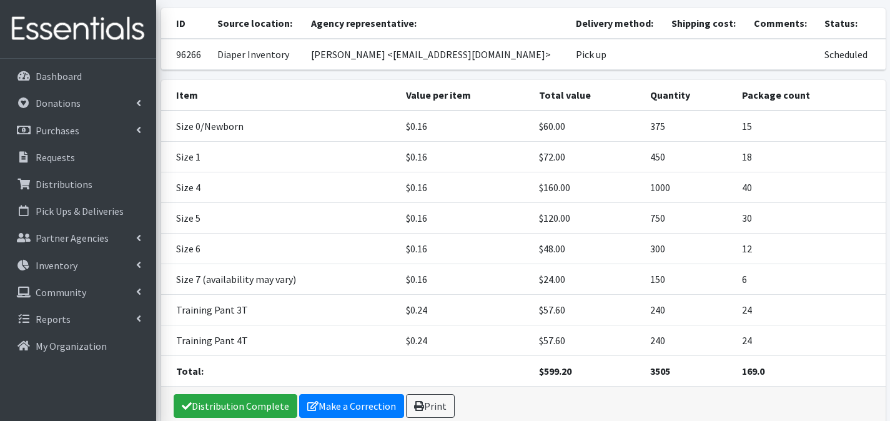
scroll to position [197, 0]
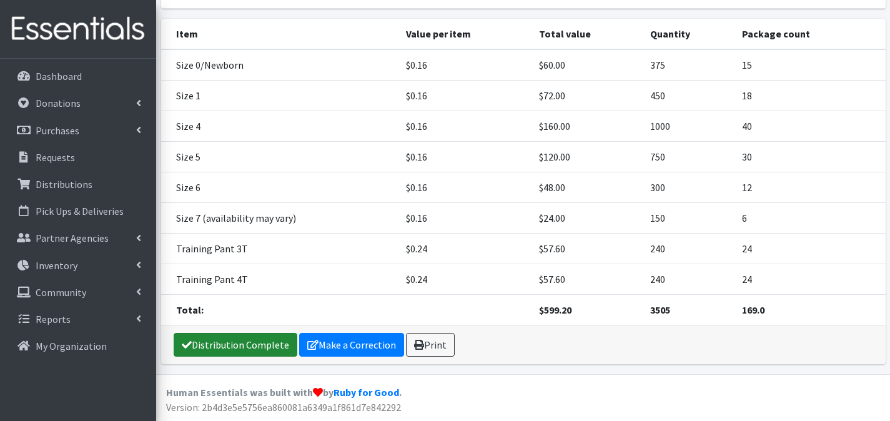
click at [254, 340] on link "Distribution Complete" at bounding box center [236, 345] width 124 height 24
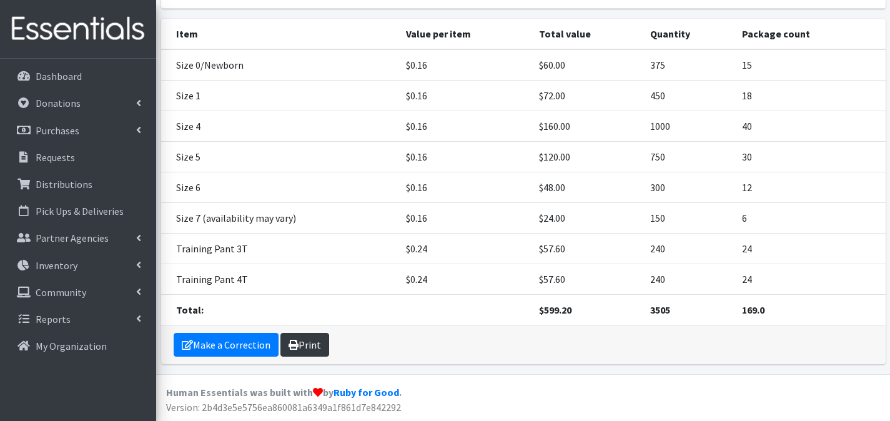
click at [311, 348] on link "Print" at bounding box center [305, 345] width 49 height 24
